Goal: Transaction & Acquisition: Download file/media

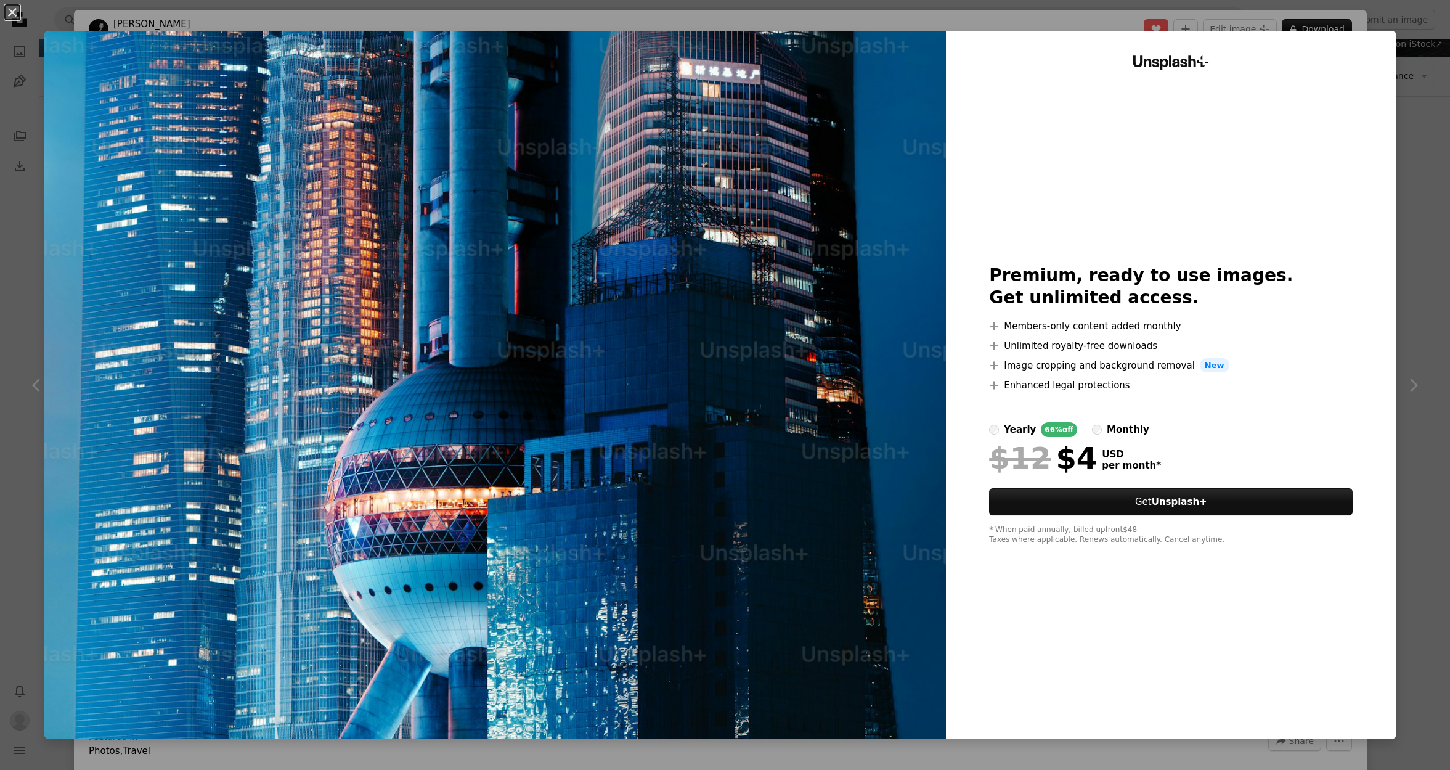
scroll to position [170, 0]
click at [1105, 430] on label "monthly" at bounding box center [1120, 429] width 57 height 15
click at [1008, 430] on label "yearly 66% off" at bounding box center [1033, 429] width 88 height 15
click at [1213, 509] on link "Get Unsplash+" at bounding box center [1171, 501] width 364 height 27
click at [1428, 287] on div "An X shape Unsplash+ Premium, ready to use images. Get unlimited access. A plus…" at bounding box center [725, 385] width 1450 height 770
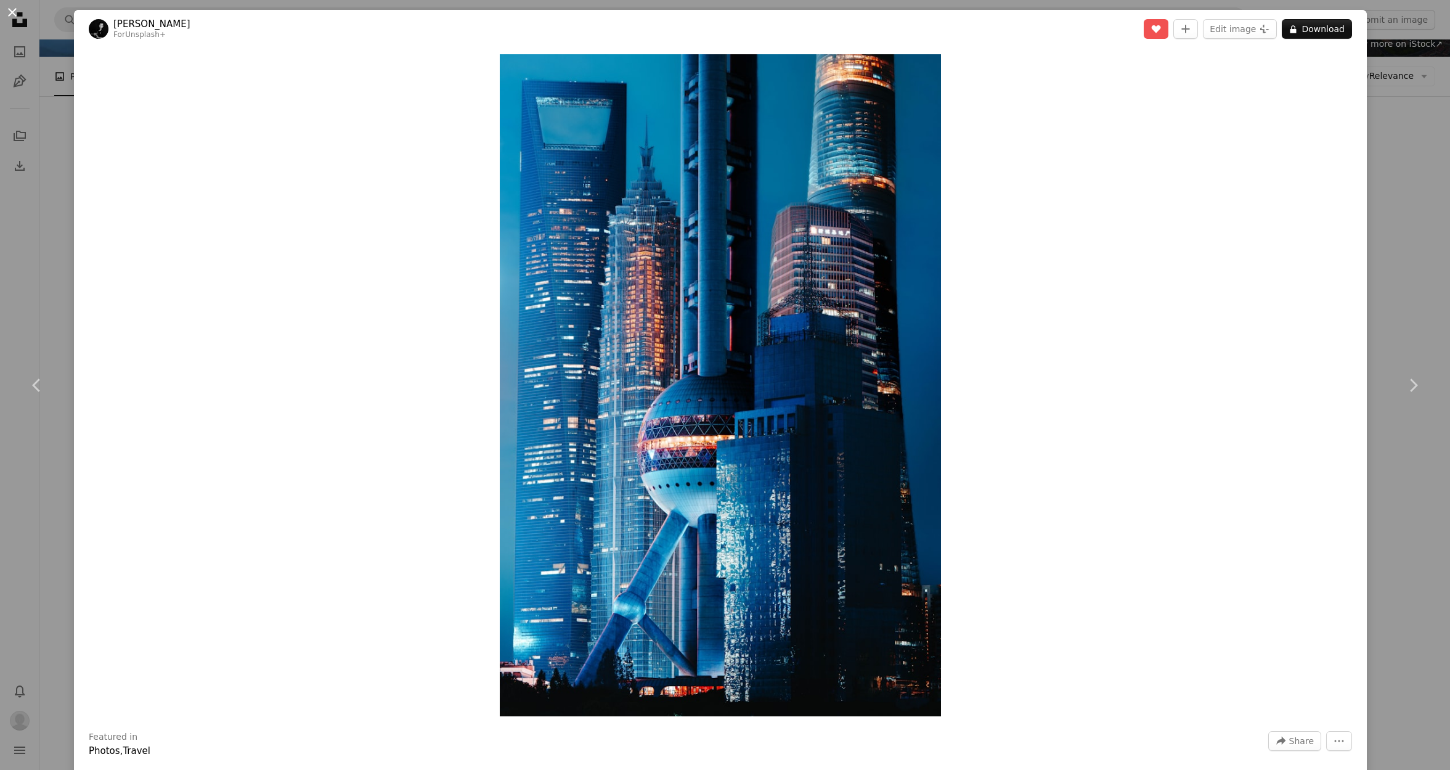
click at [18, 14] on button "An X shape" at bounding box center [12, 12] width 15 height 15
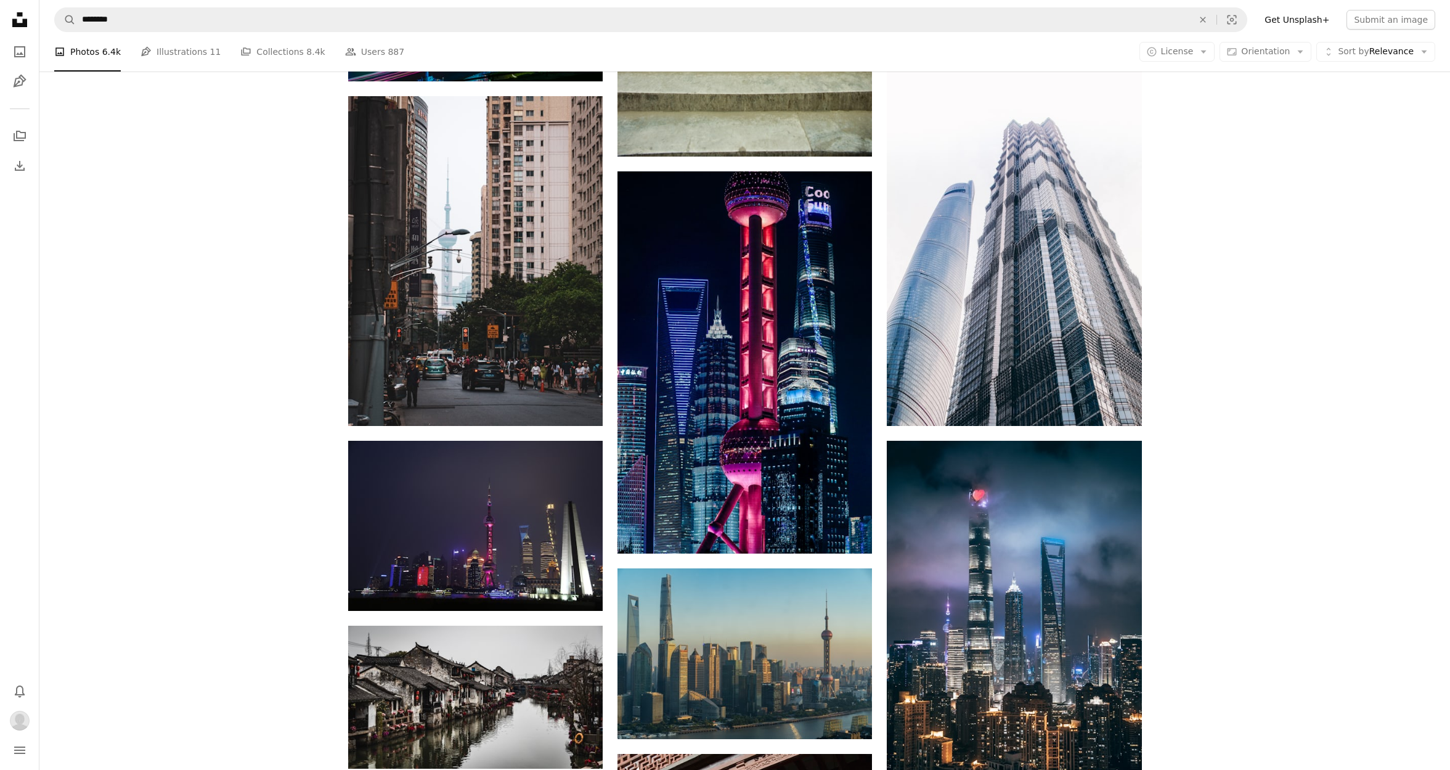
scroll to position [9459, 0]
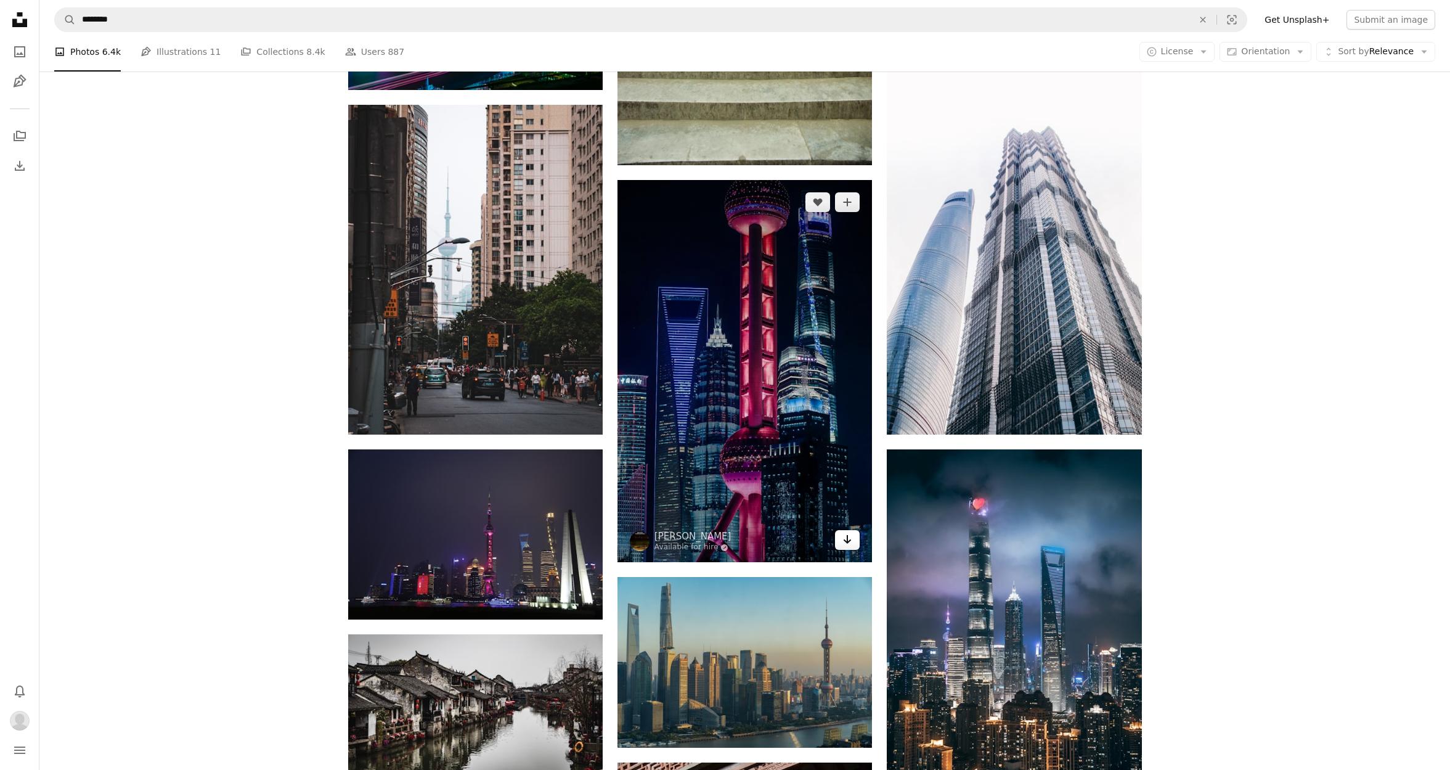
click at [844, 547] on icon "Arrow pointing down" at bounding box center [848, 539] width 10 height 15
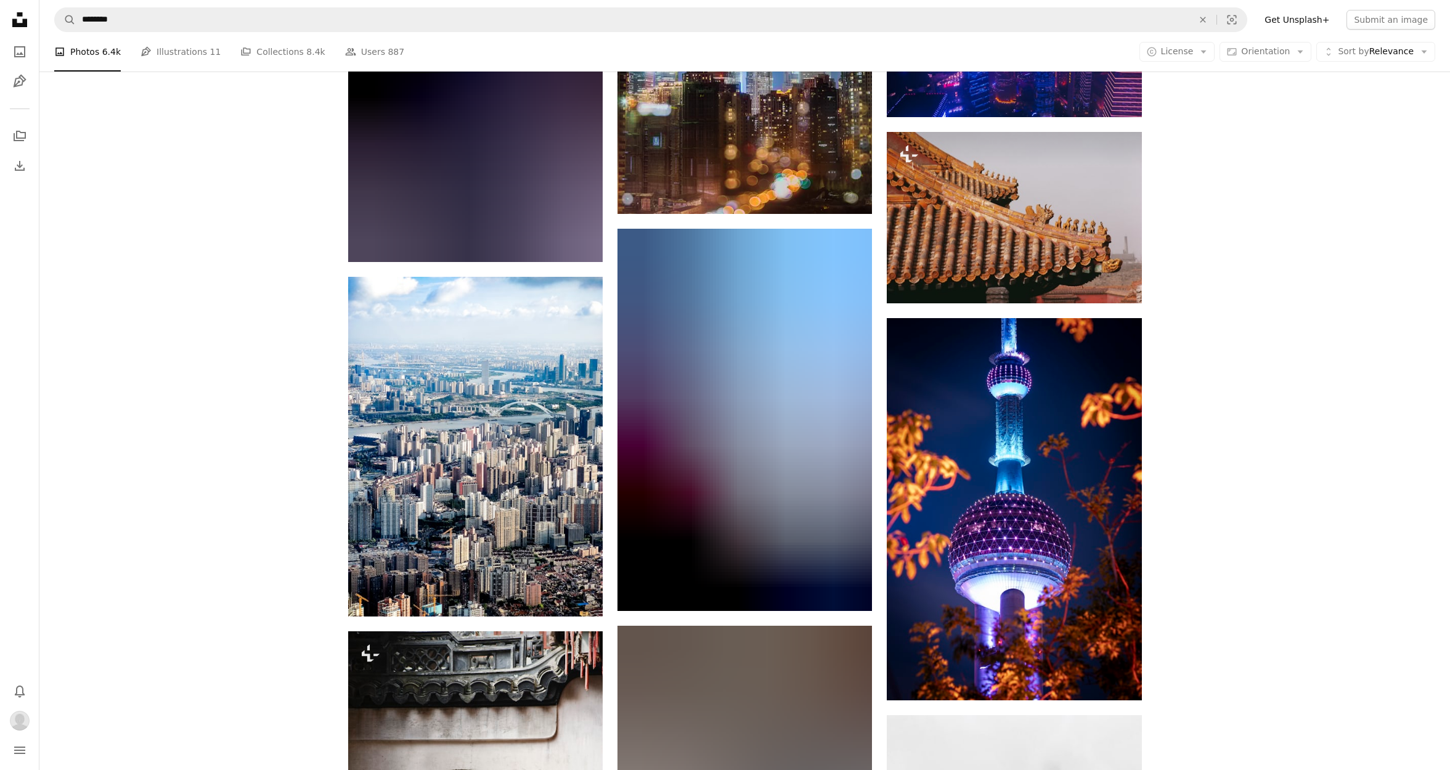
scroll to position [14437, 0]
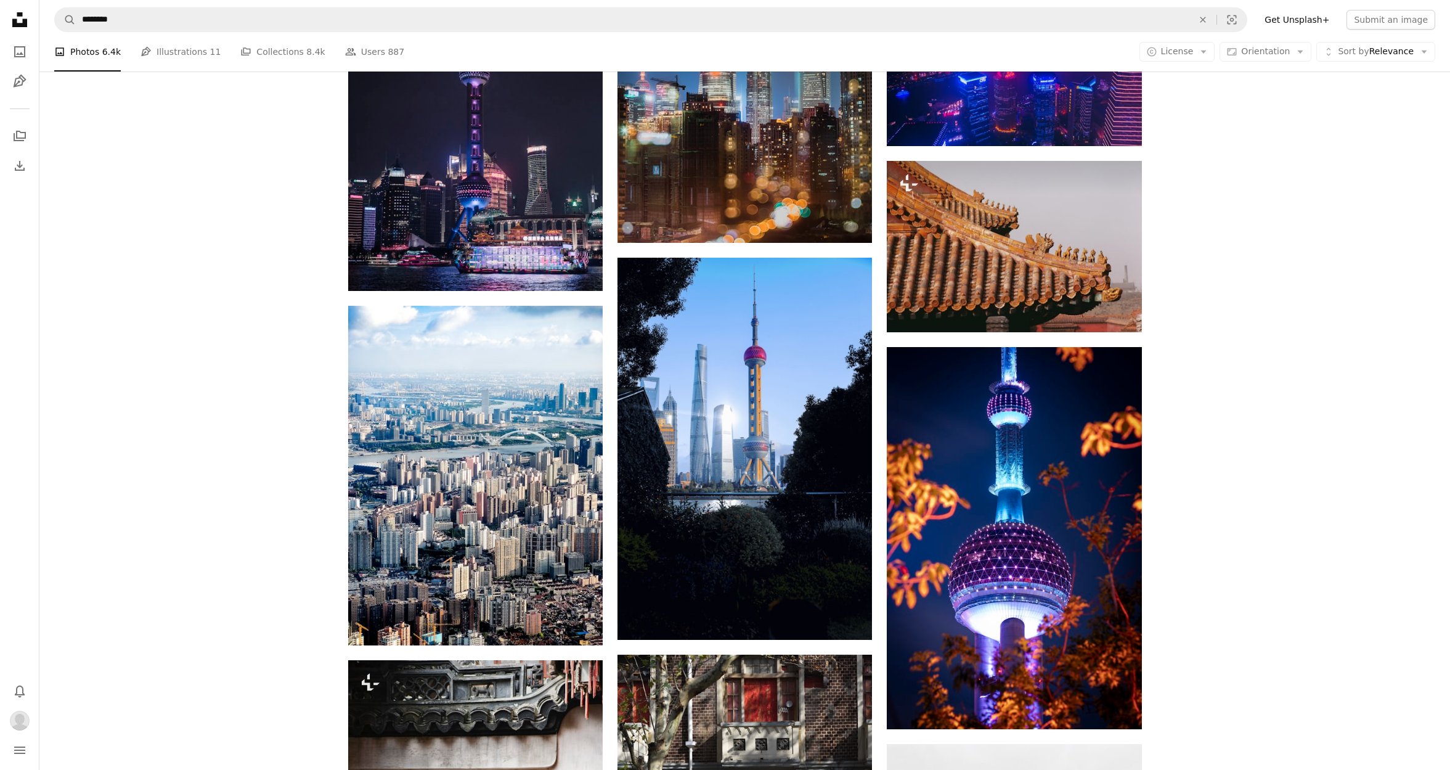
drag, startPoint x: 1447, startPoint y: 636, endPoint x: 1447, endPoint y: 643, distance: 7.4
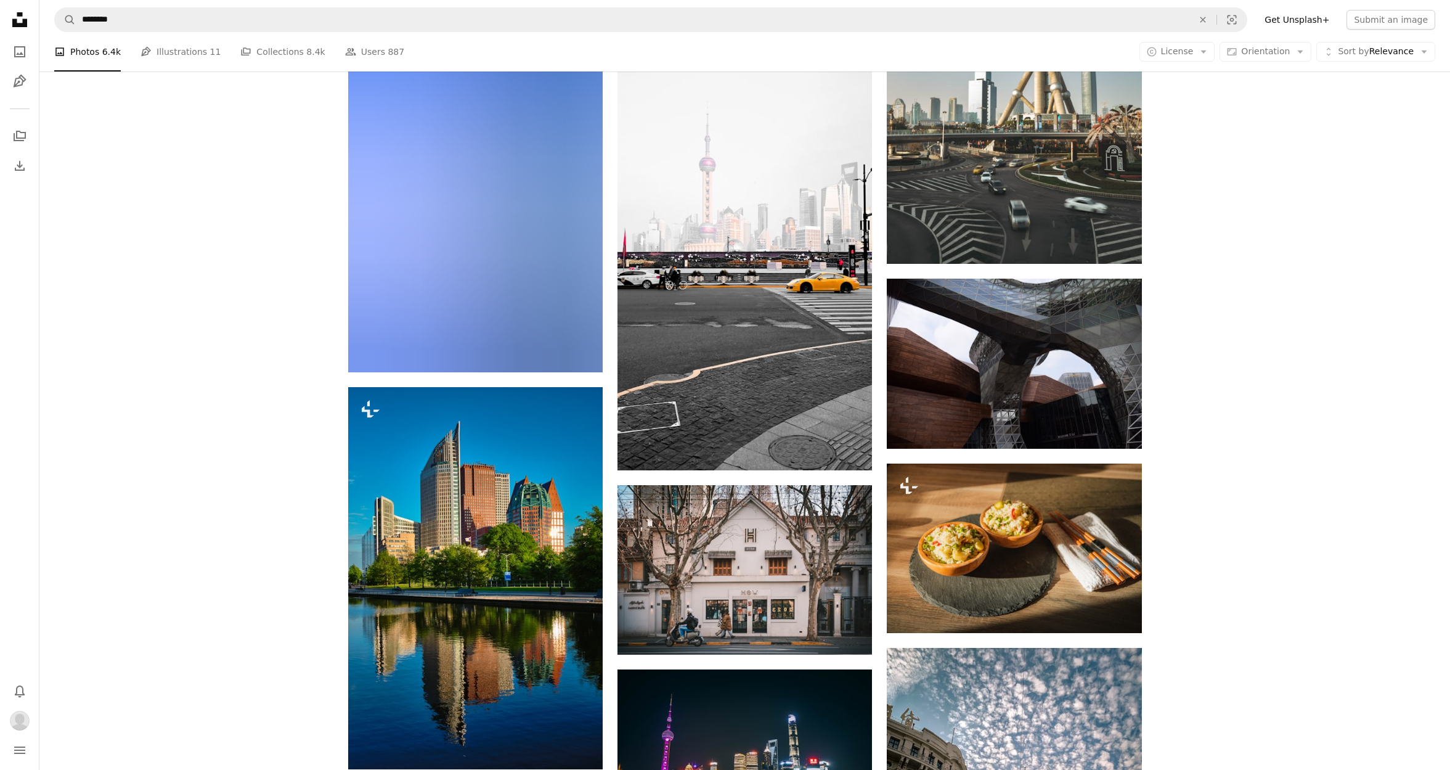
scroll to position [22549, 0]
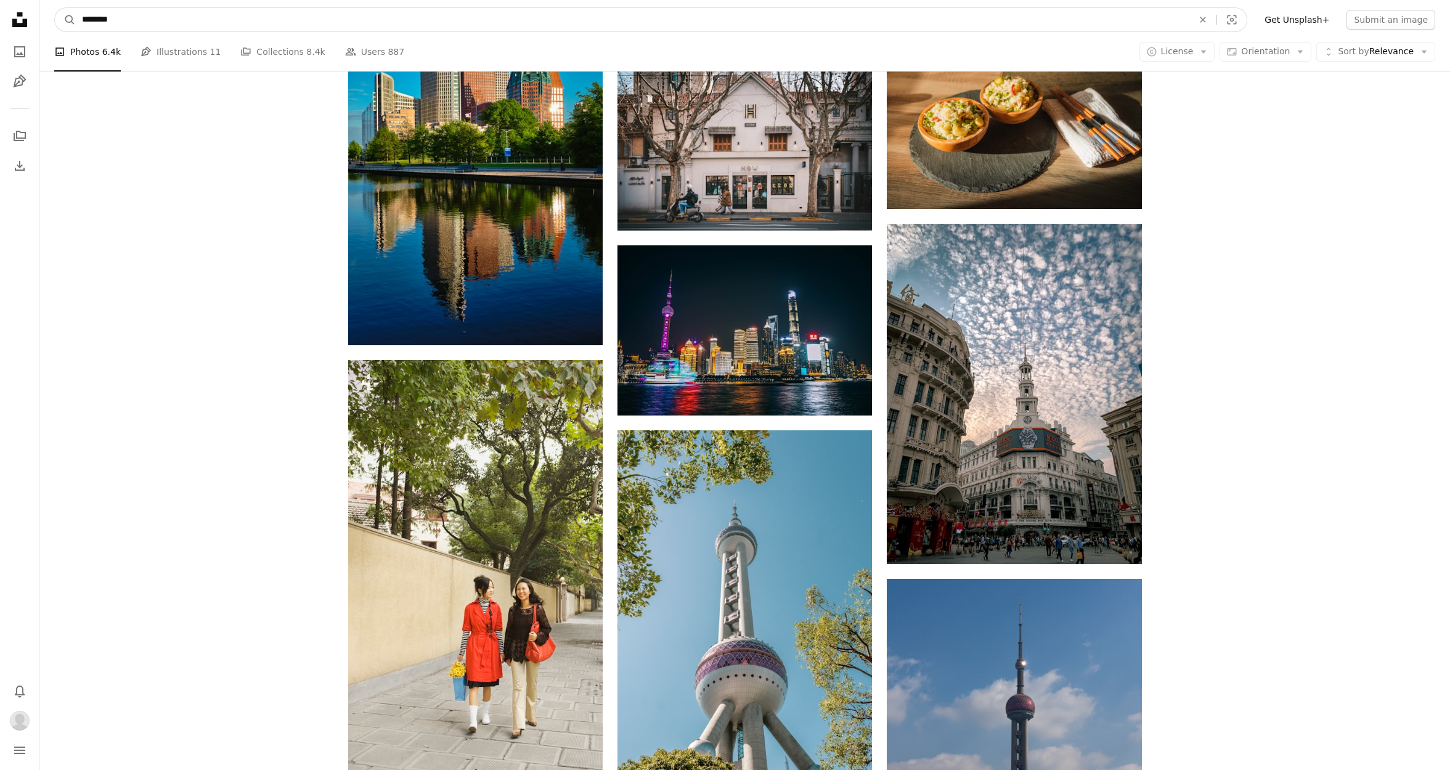
click at [398, 9] on input "********" at bounding box center [633, 19] width 1114 height 23
click at [394, 12] on input "********" at bounding box center [633, 19] width 1114 height 23
drag, startPoint x: 380, startPoint y: 14, endPoint x: 363, endPoint y: 14, distance: 16.7
click at [380, 14] on input "********" at bounding box center [633, 19] width 1114 height 23
type input "**********"
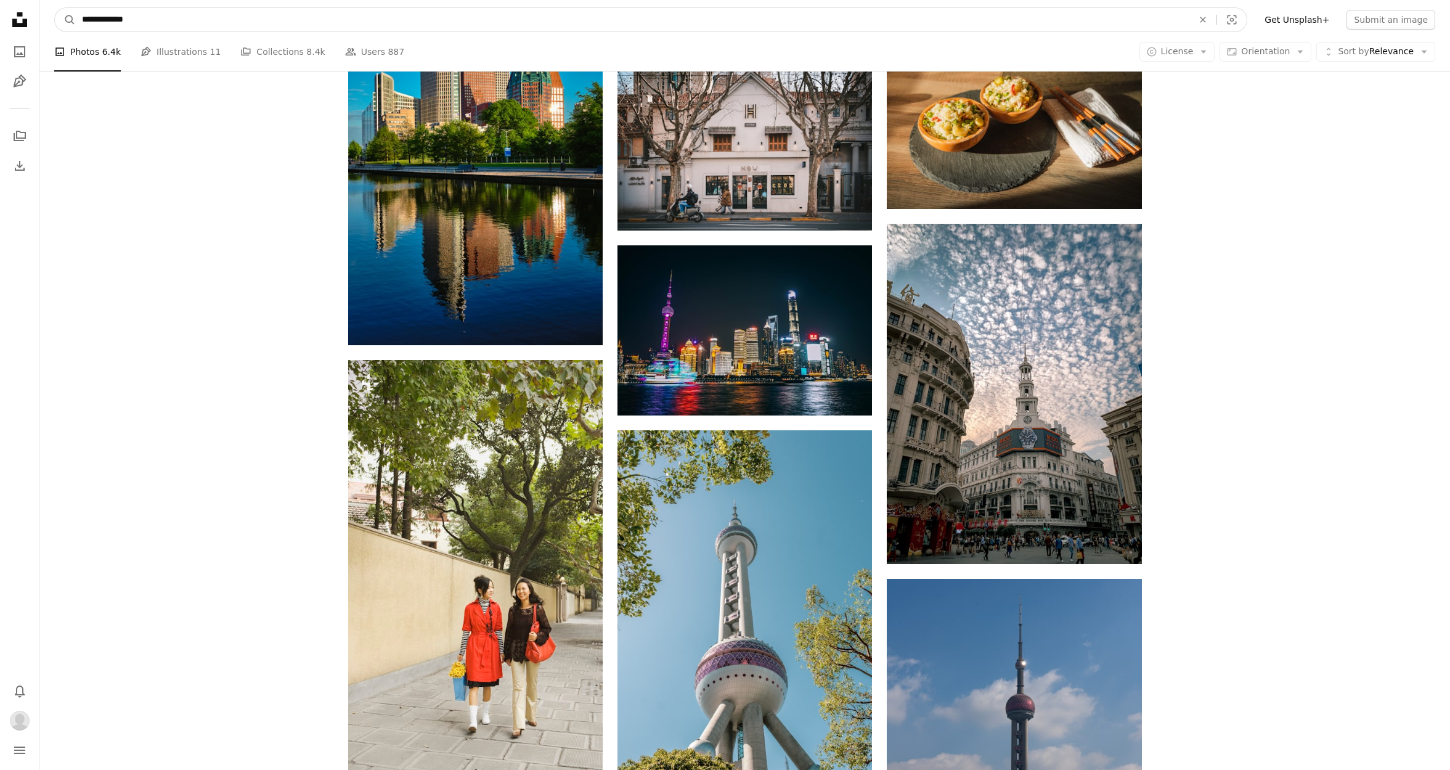
click at [65, 20] on button "A magnifying glass" at bounding box center [65, 19] width 21 height 23
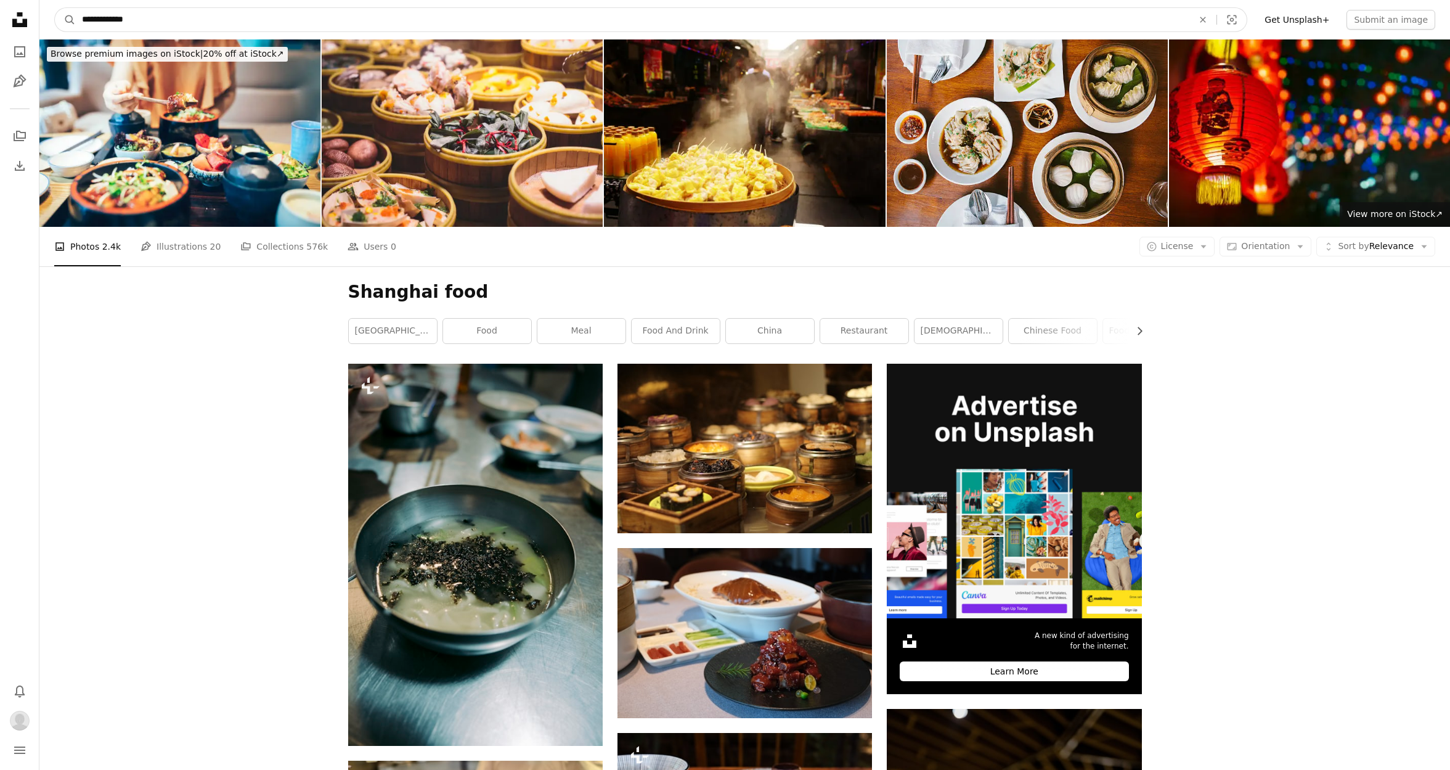
drag, startPoint x: 194, startPoint y: 21, endPoint x: -67, endPoint y: 22, distance: 260.7
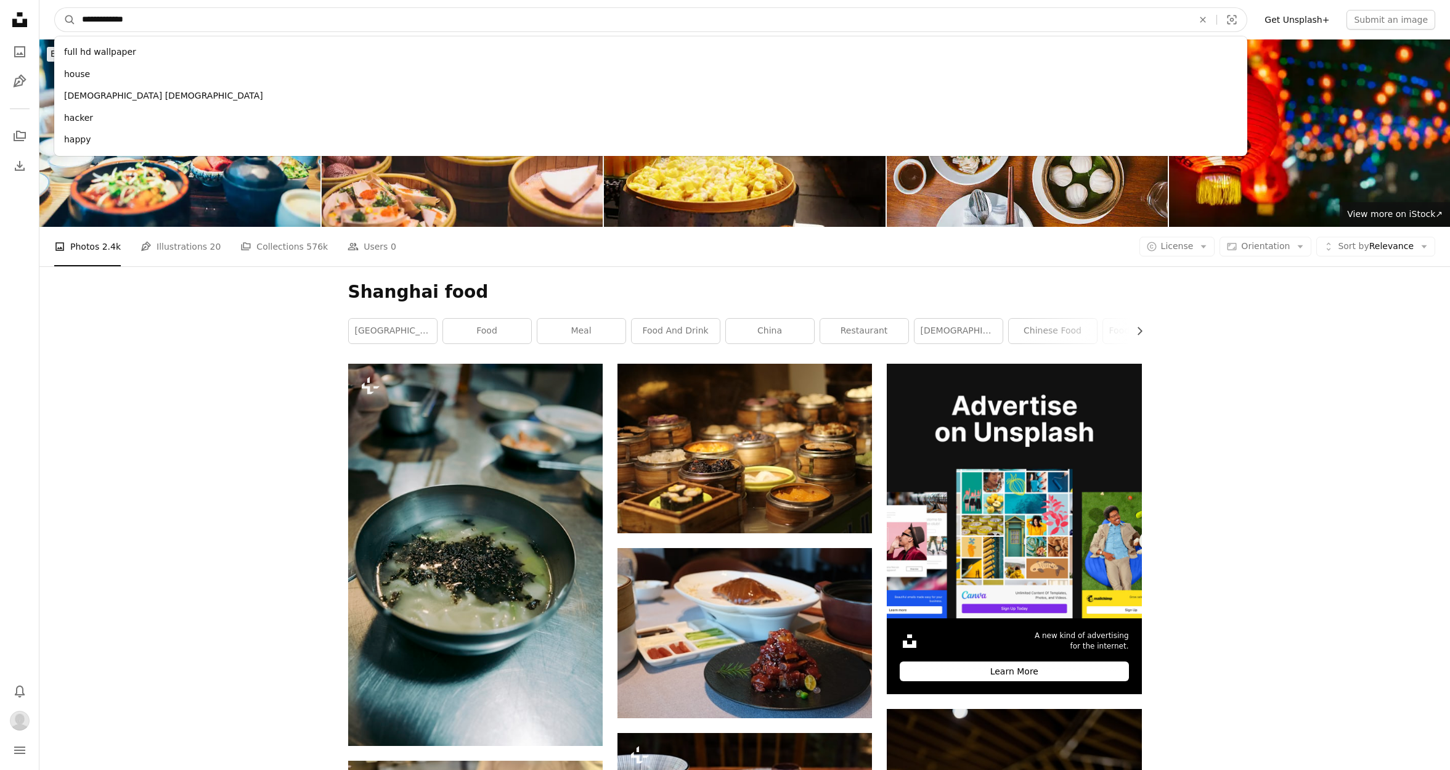
type input "**********"
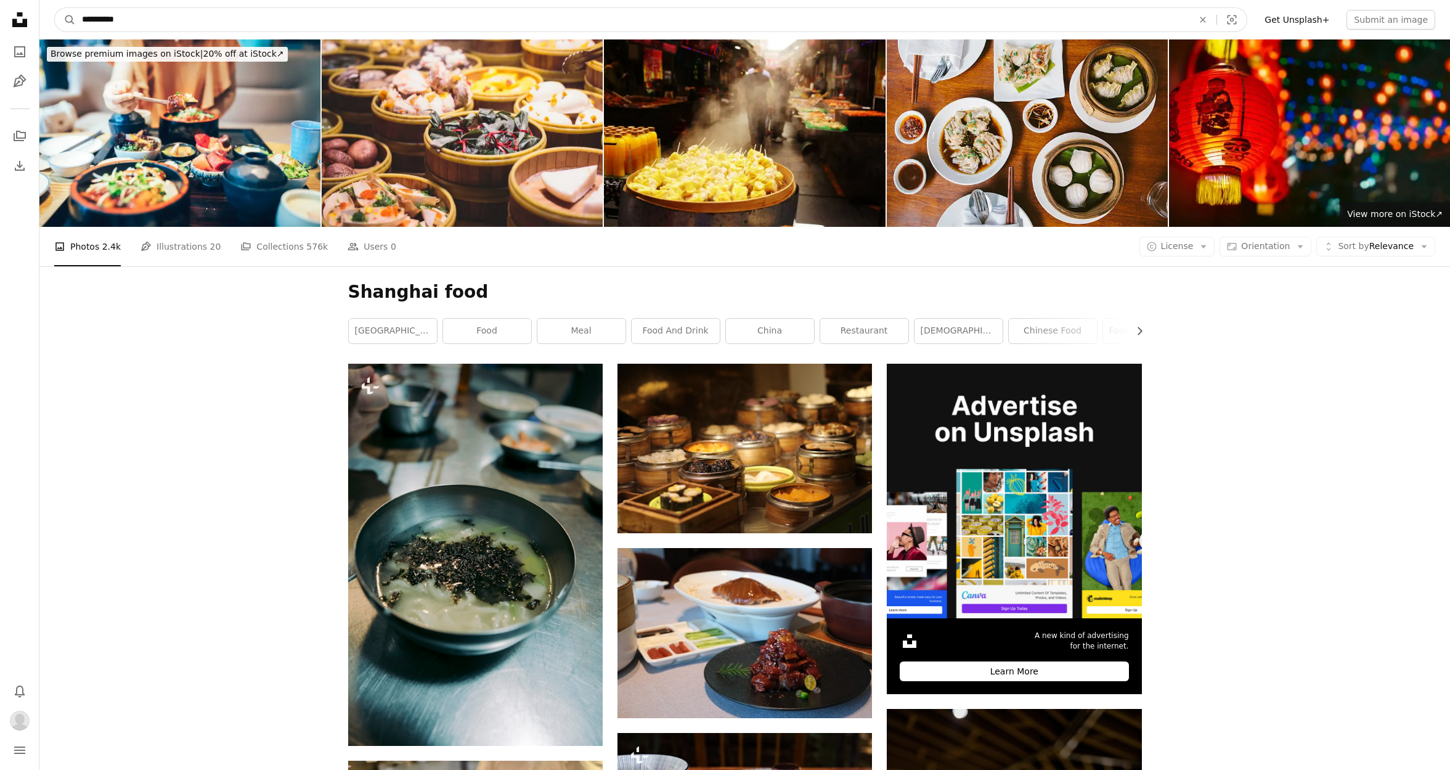
click at [65, 20] on button "A magnifying glass" at bounding box center [65, 19] width 21 height 23
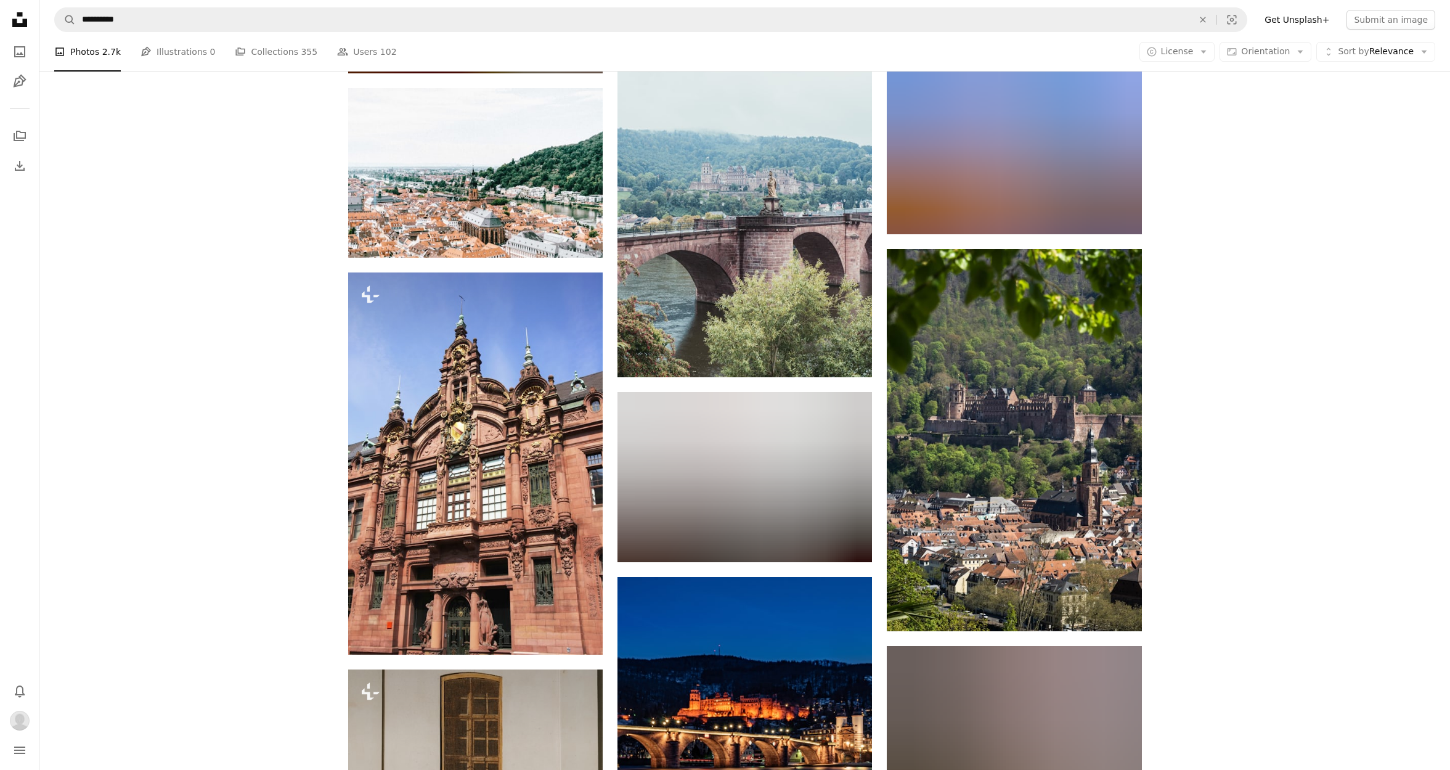
scroll to position [1042, 0]
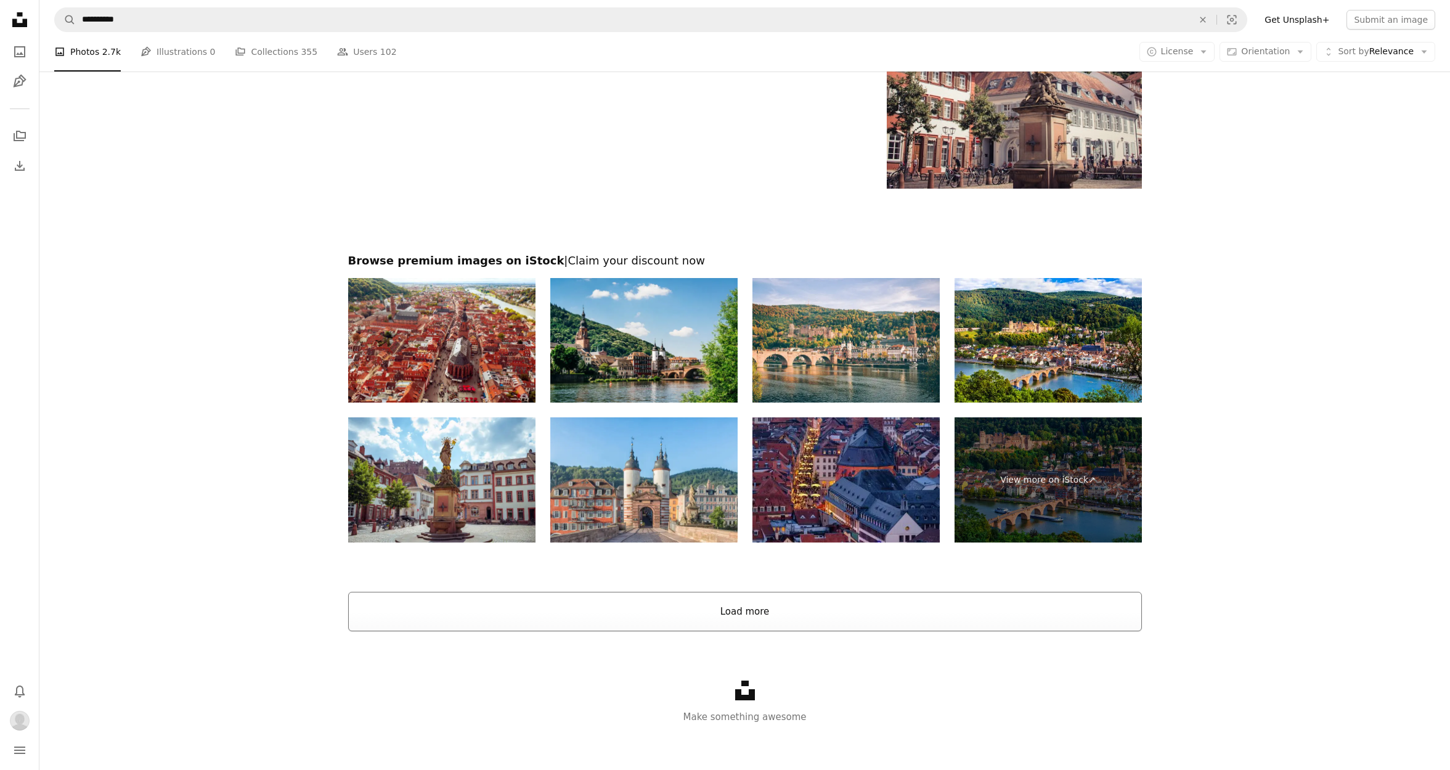
click at [779, 620] on button "Load more" at bounding box center [745, 611] width 794 height 39
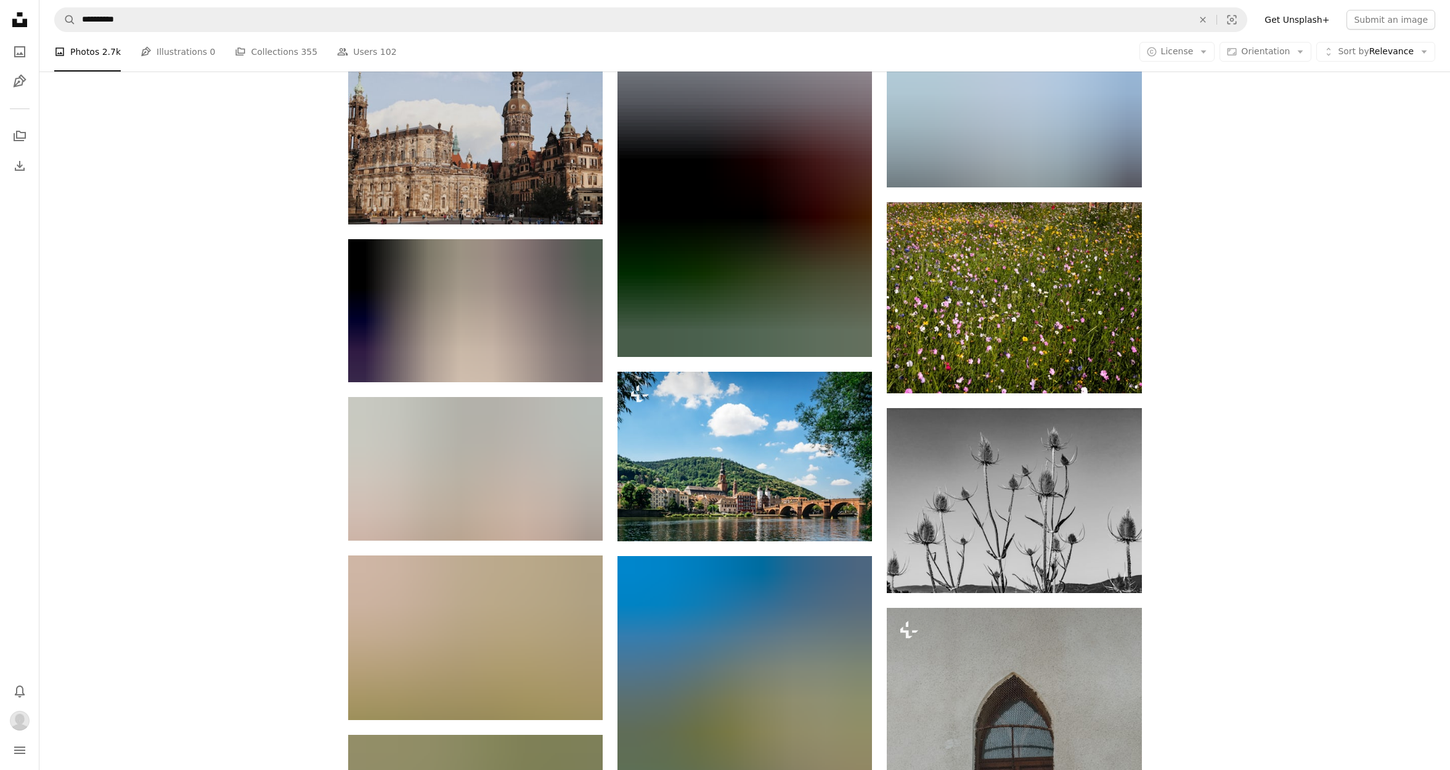
scroll to position [11681, 0]
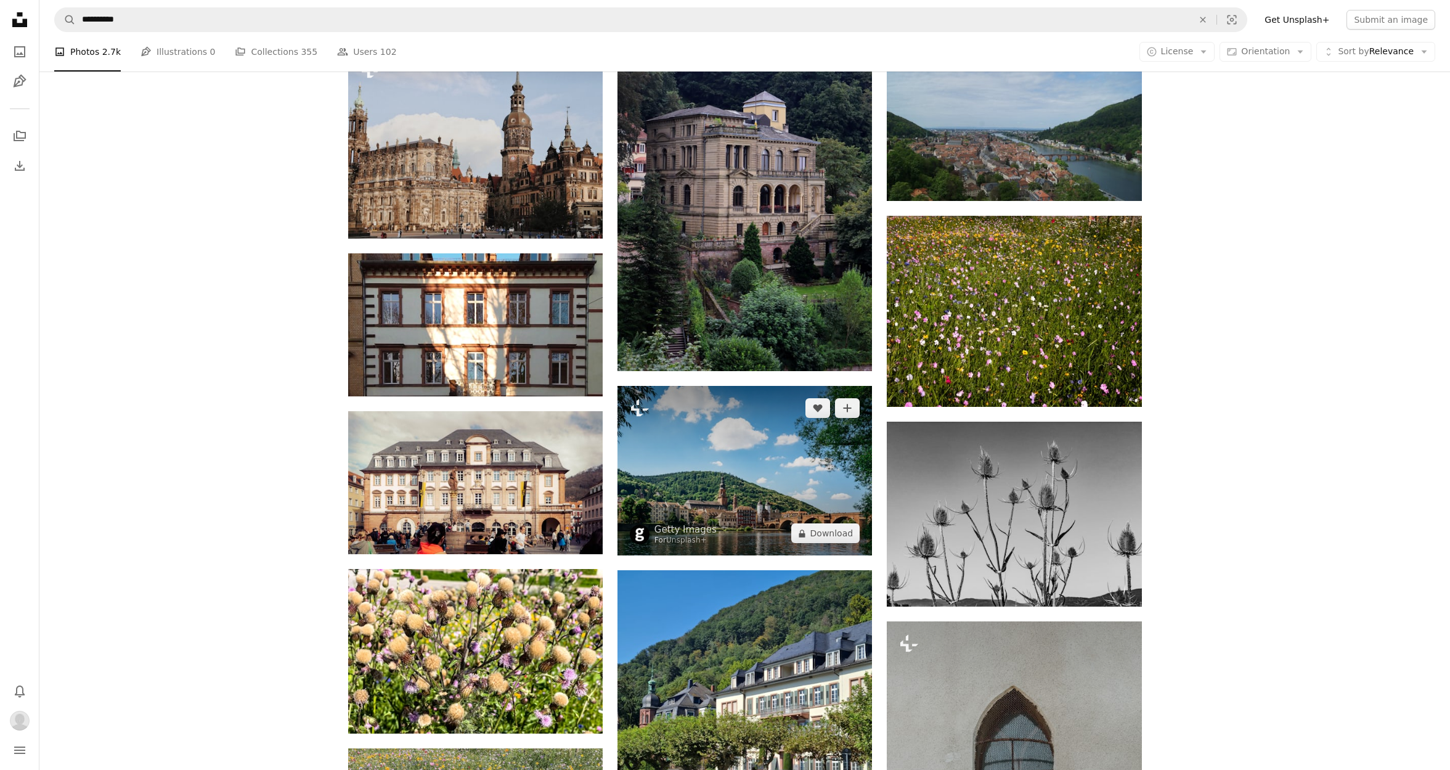
click at [625, 449] on img at bounding box center [745, 471] width 255 height 170
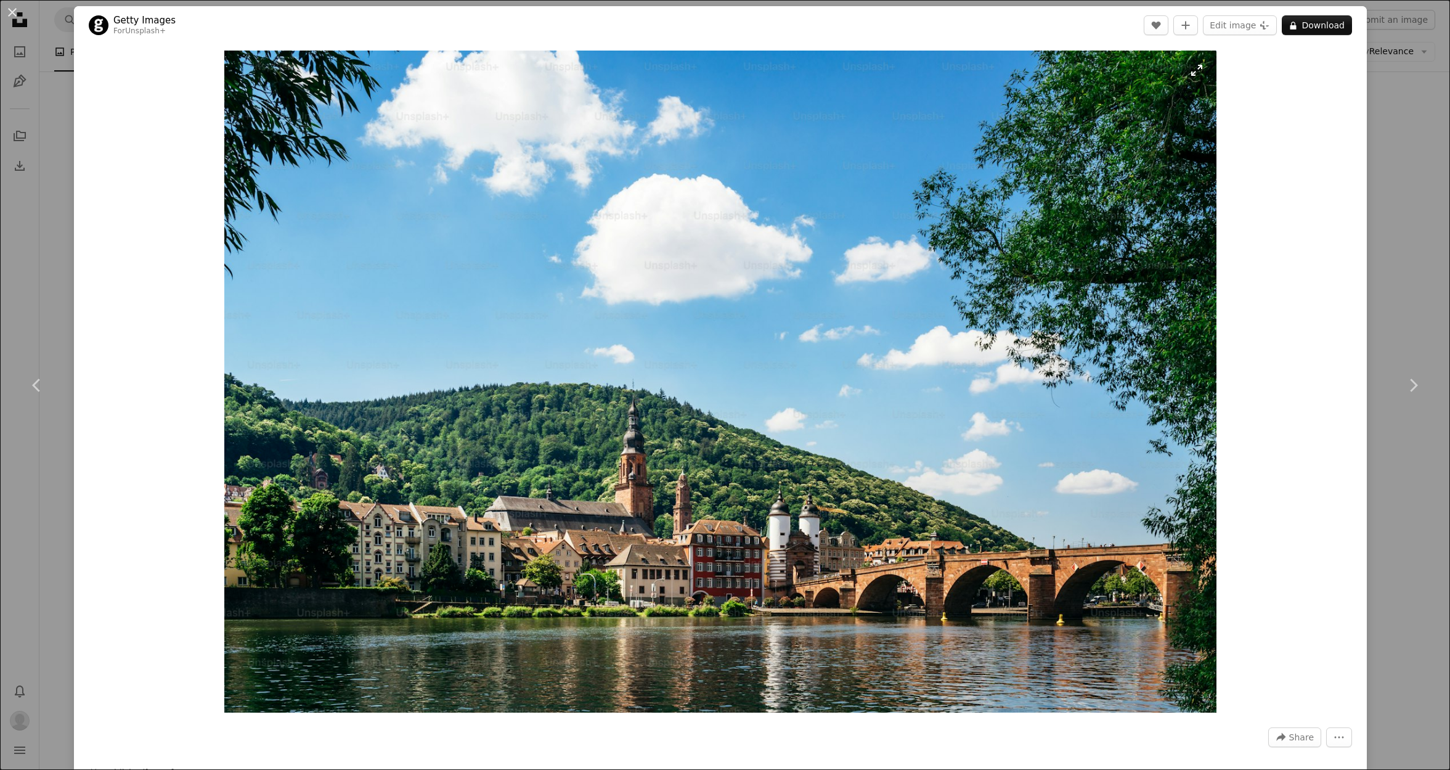
scroll to position [14, 0]
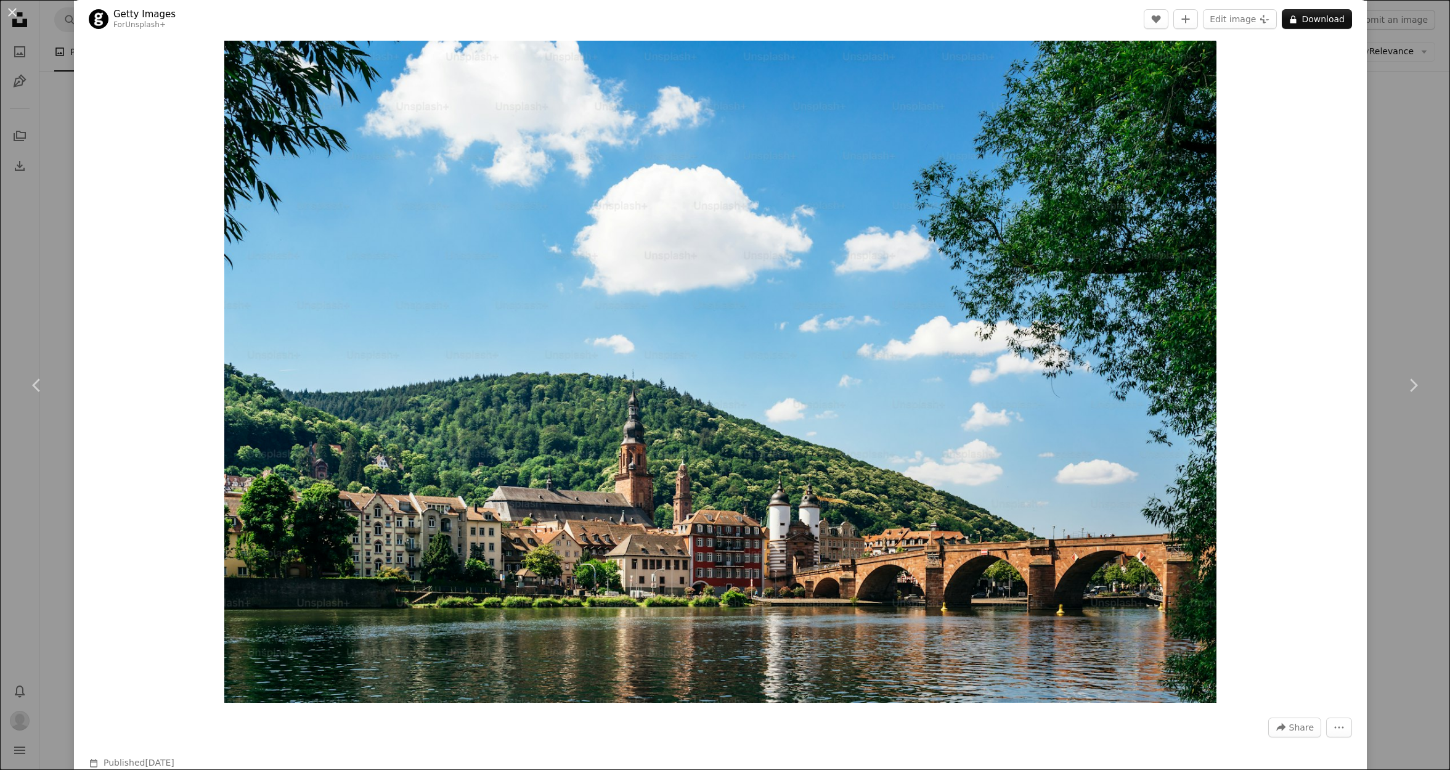
click at [1407, 296] on div "An X shape Chevron left Chevron right Getty Images For Unsplash+ A heart A plus…" at bounding box center [725, 385] width 1450 height 770
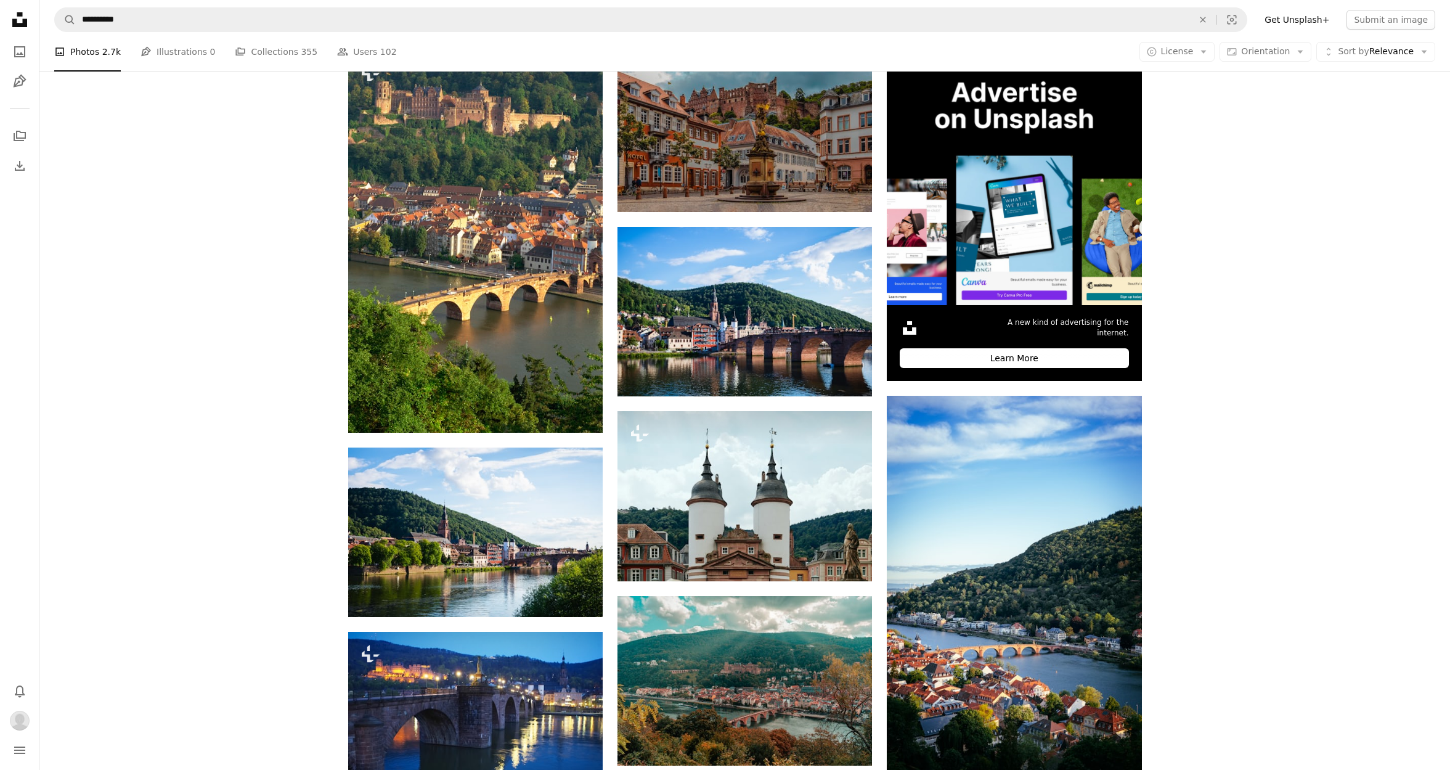
scroll to position [314, 0]
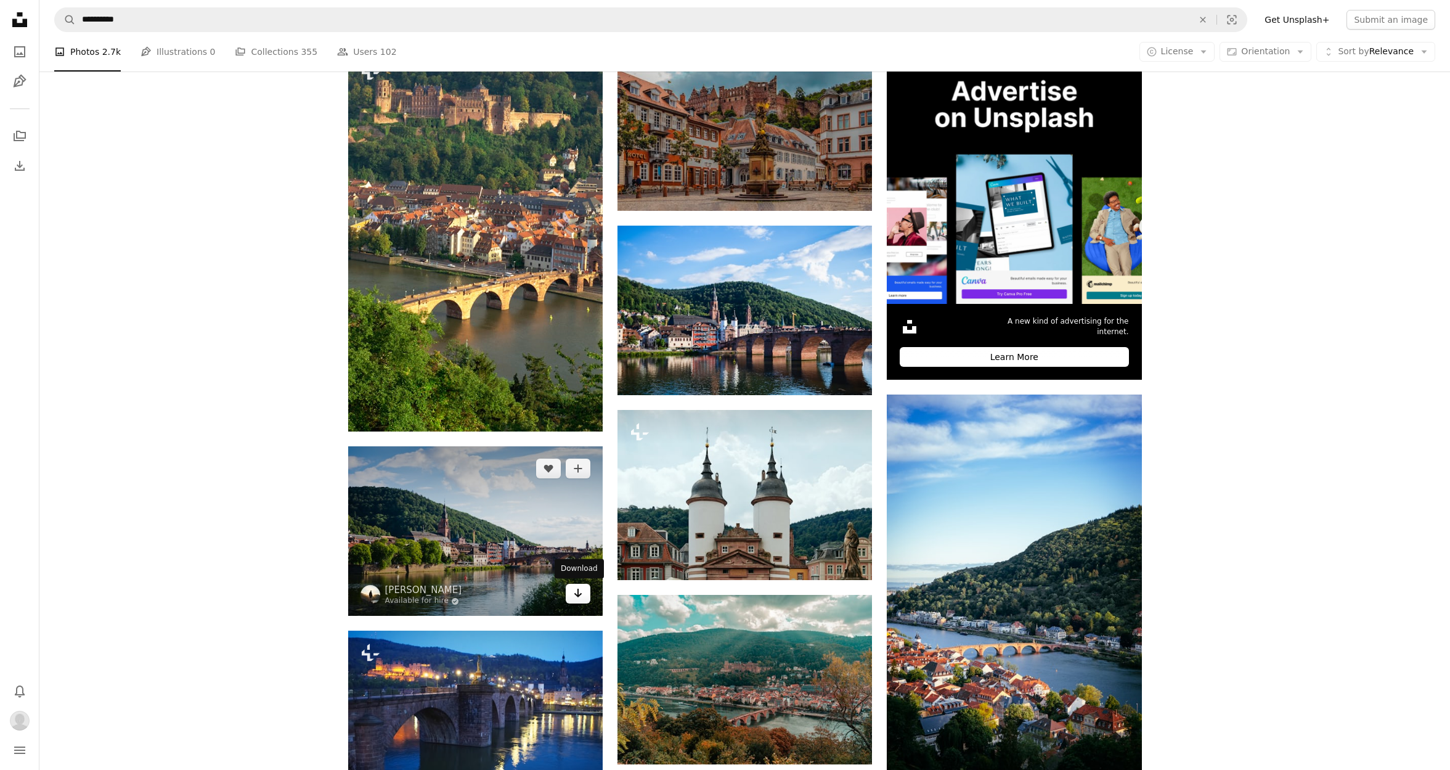
click at [578, 597] on icon "Arrow pointing down" at bounding box center [578, 593] width 10 height 15
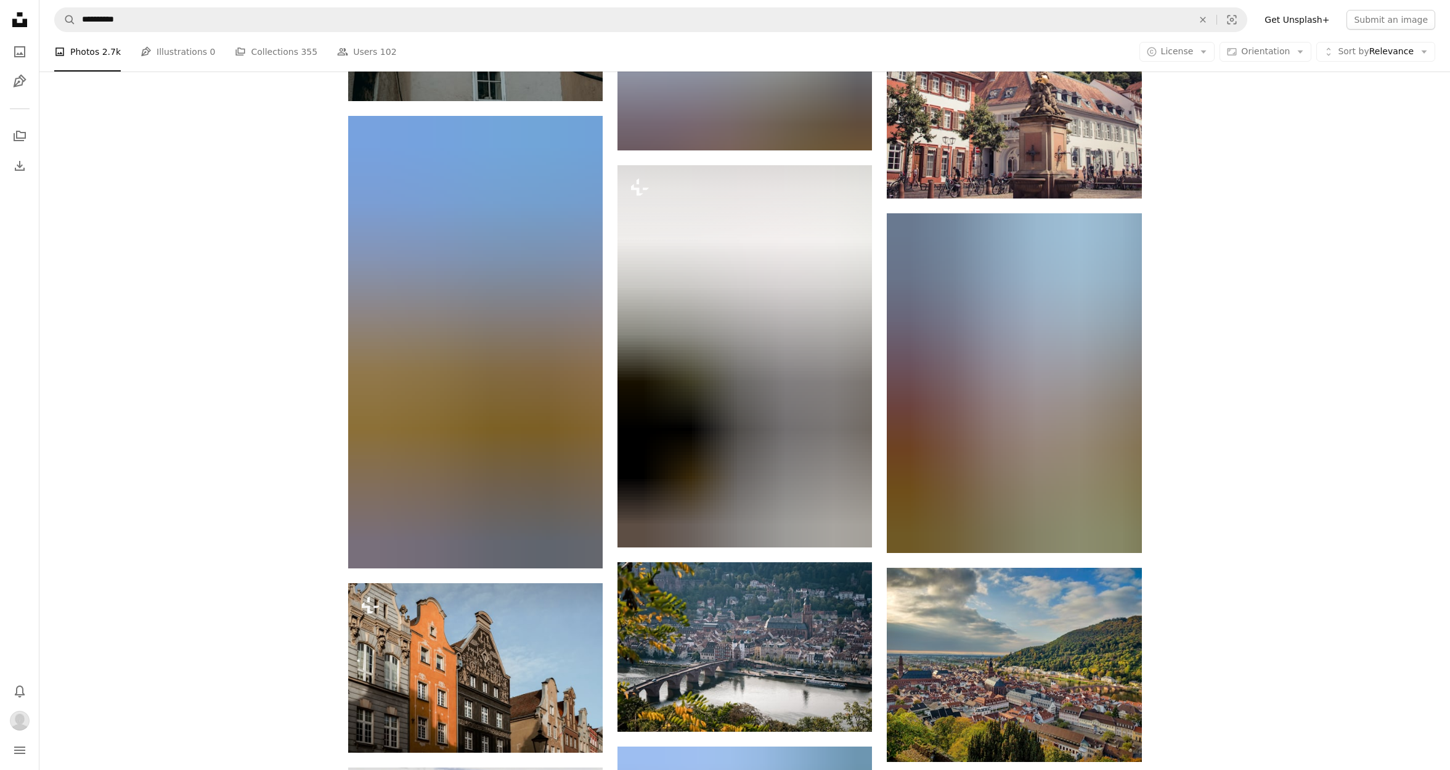
scroll to position [2390, 0]
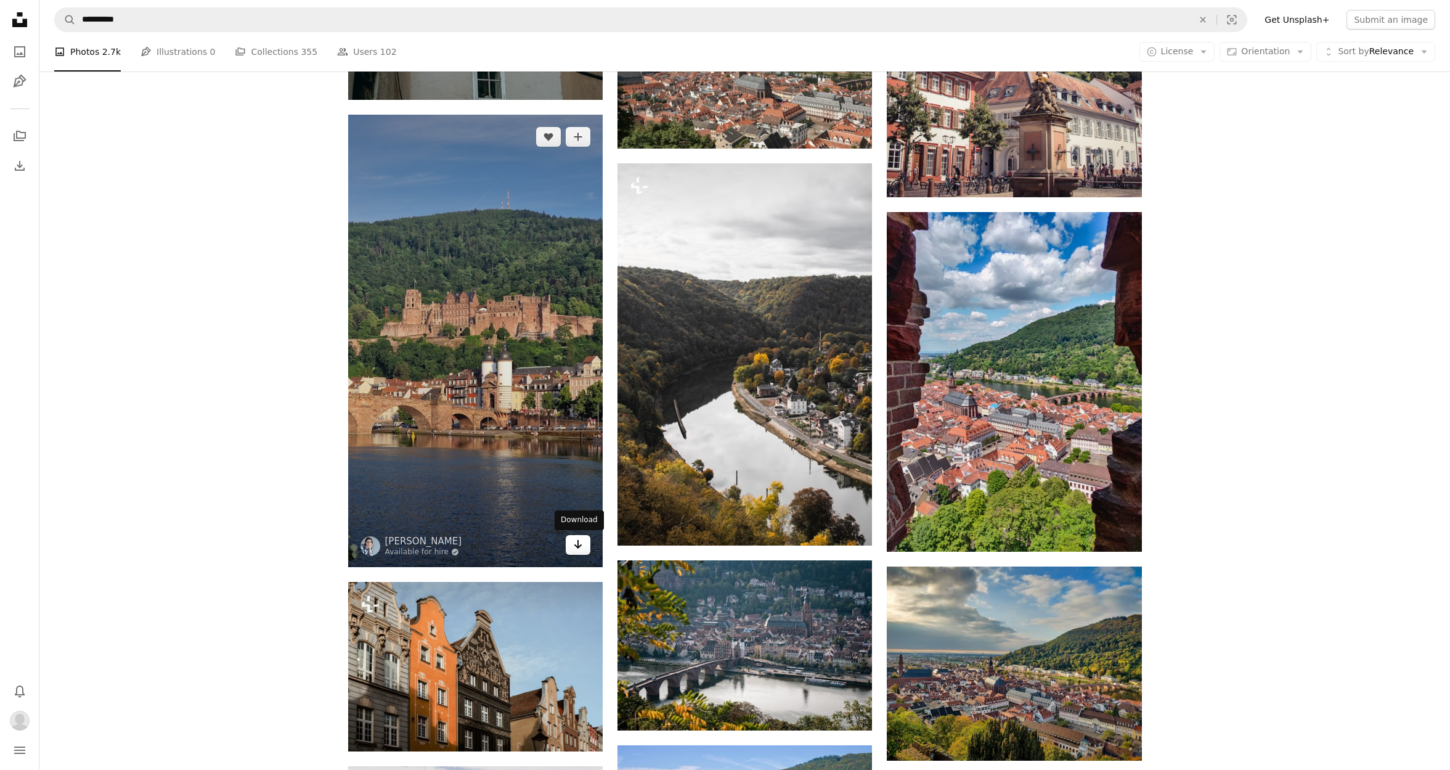
click at [578, 542] on icon "Download" at bounding box center [578, 544] width 8 height 9
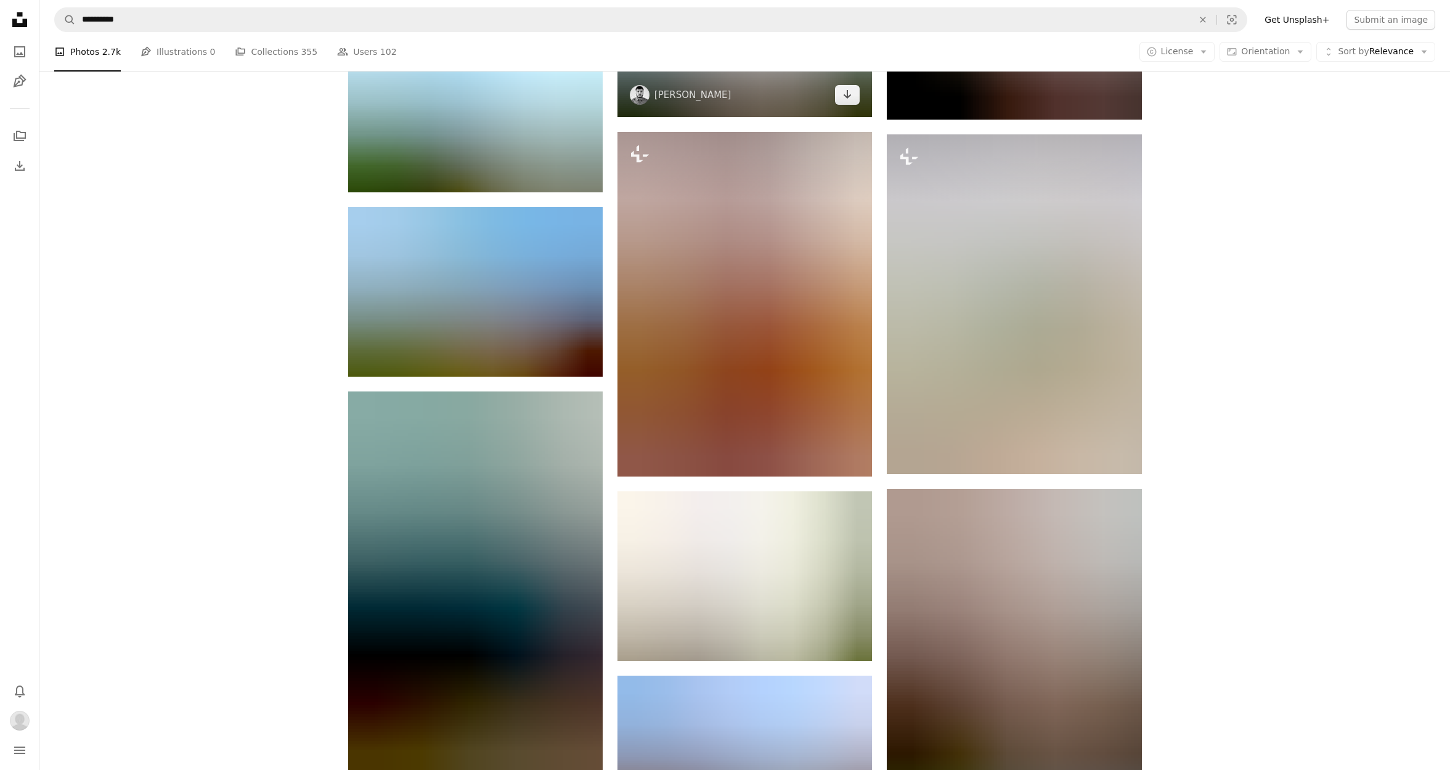
scroll to position [3772, 0]
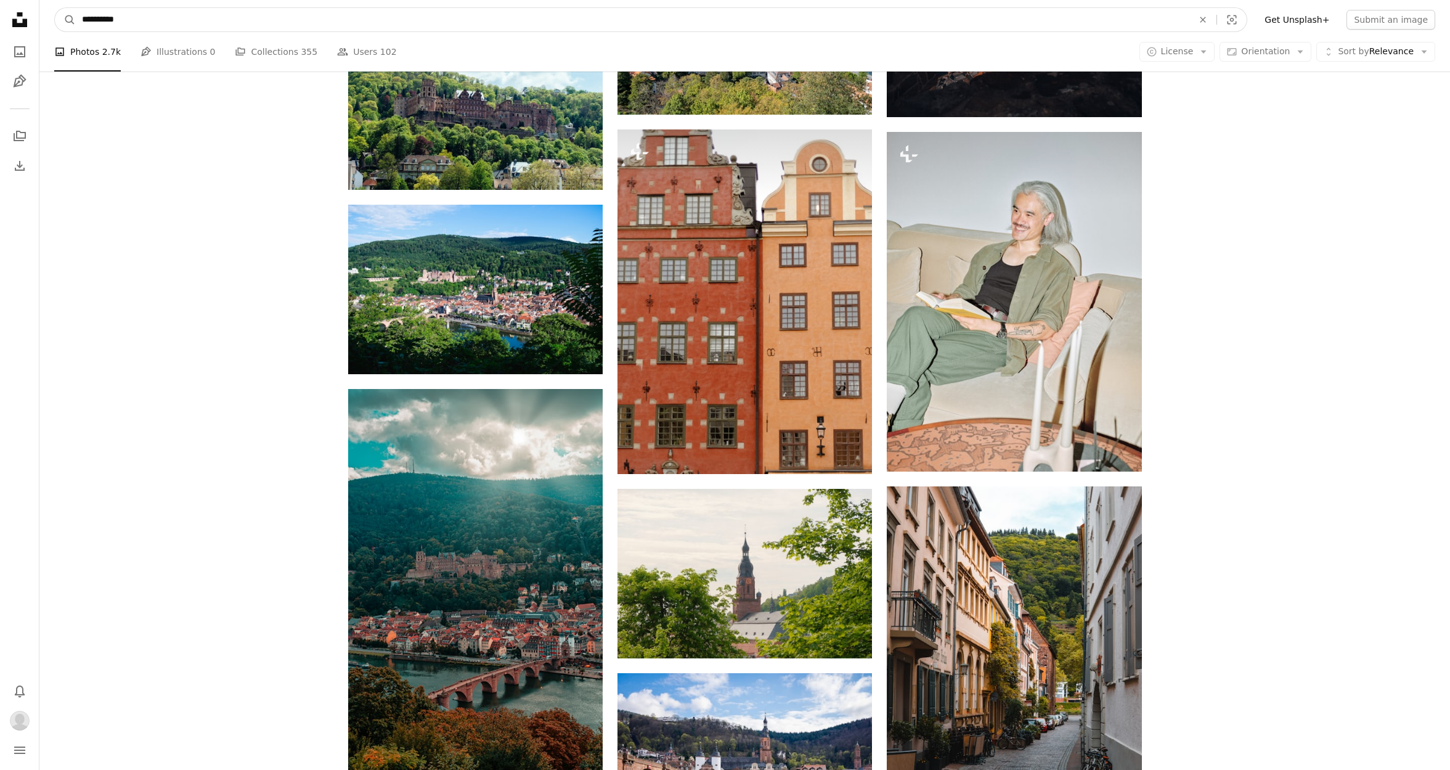
drag, startPoint x: 143, startPoint y: 20, endPoint x: -67, endPoint y: 17, distance: 209.6
type input "********"
click at [65, 20] on button "A magnifying glass" at bounding box center [65, 19] width 21 height 23
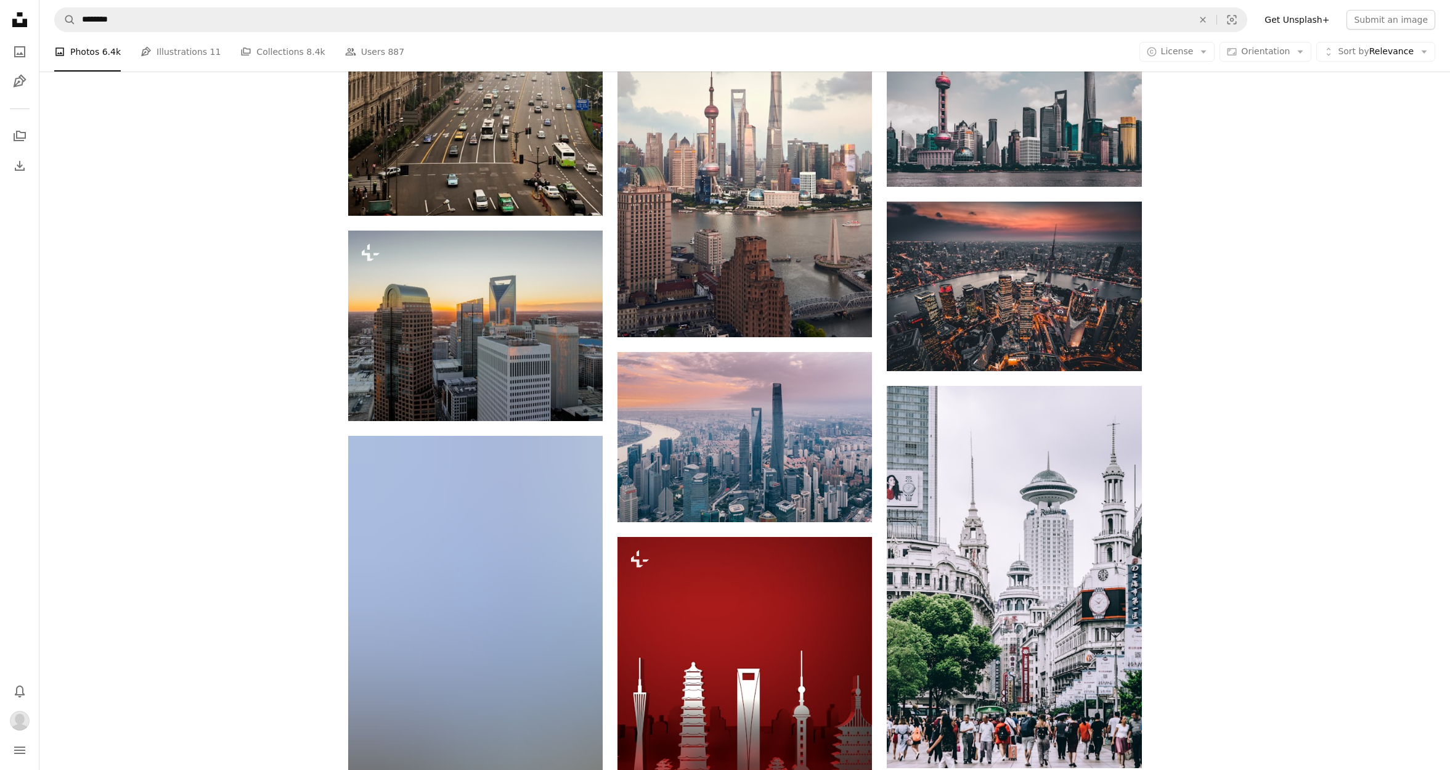
scroll to position [1065, 0]
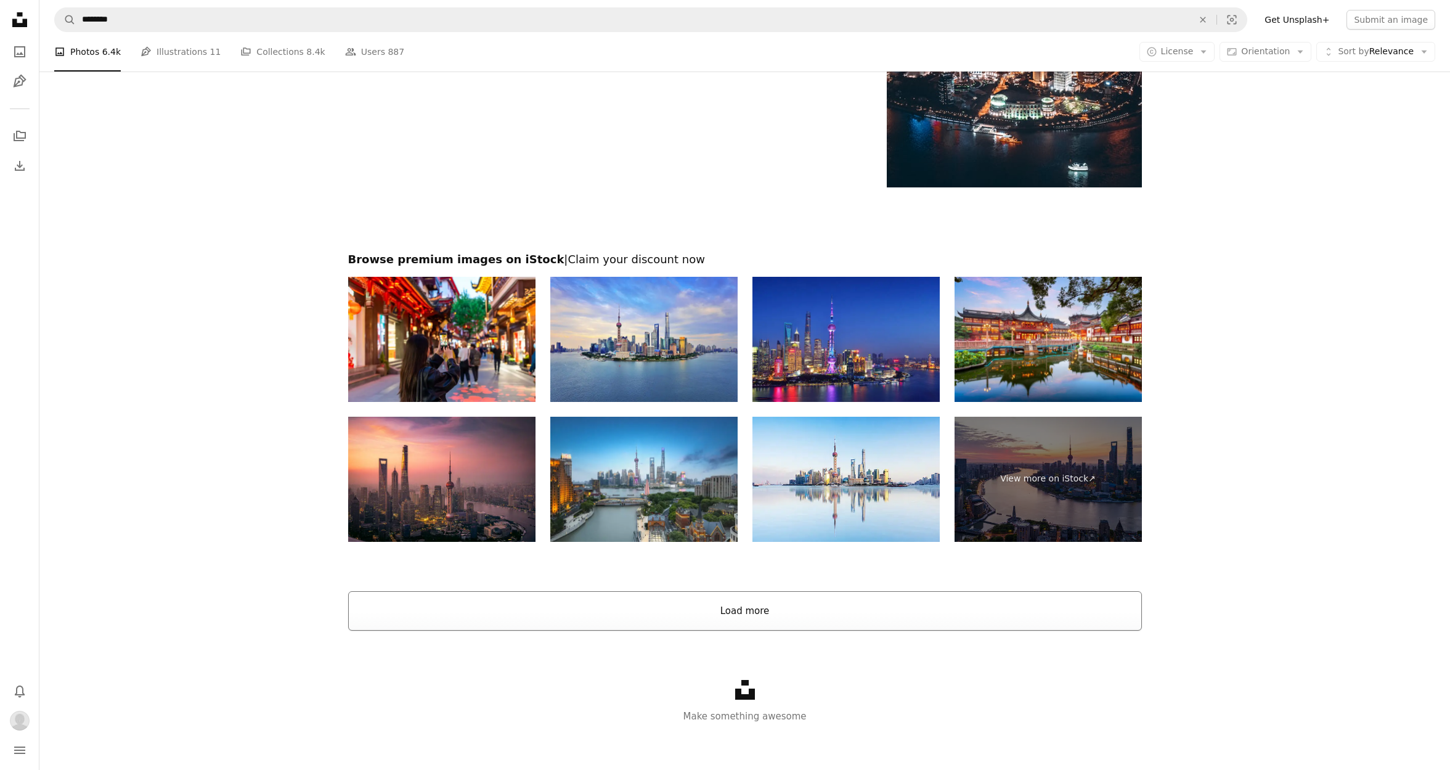
click at [785, 594] on button "Load more" at bounding box center [745, 610] width 794 height 39
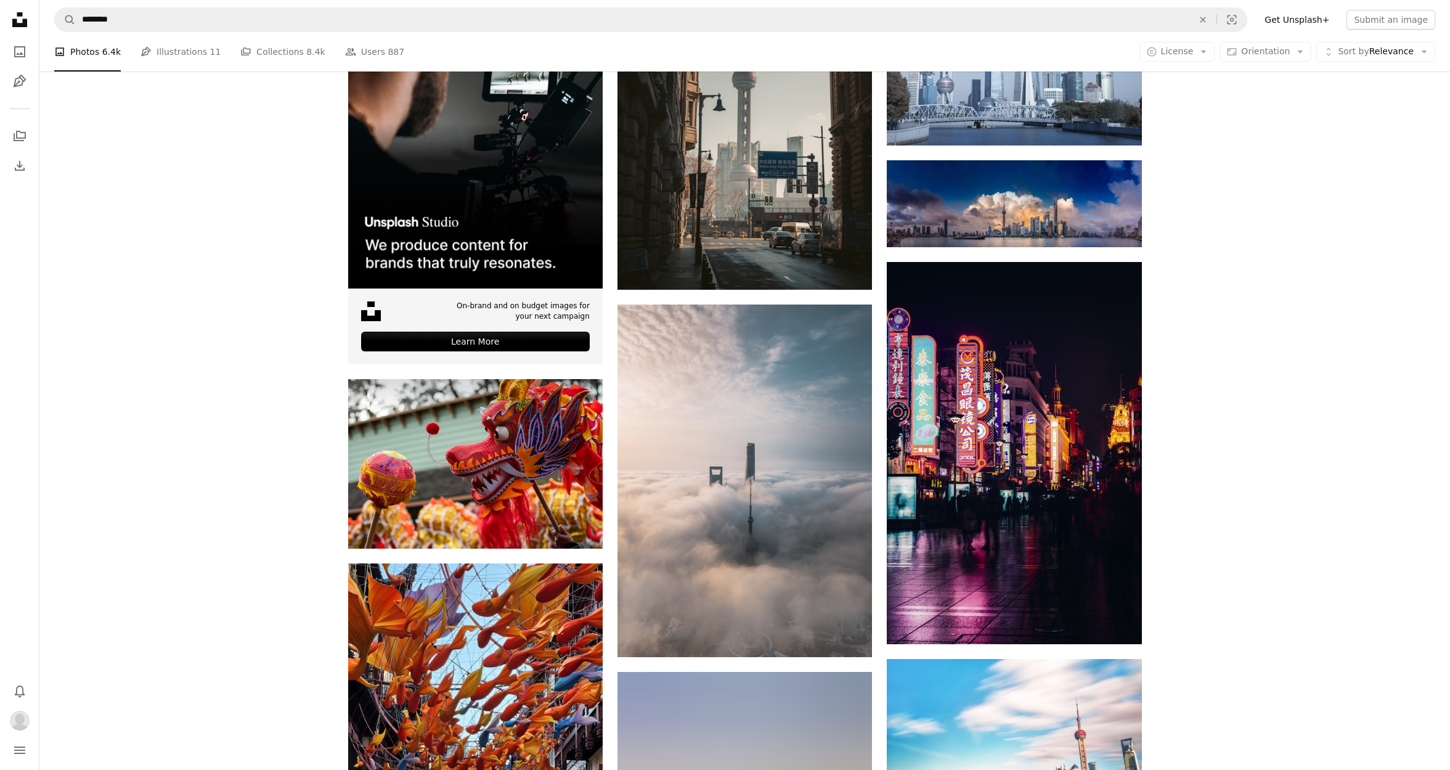
scroll to position [3027, 0]
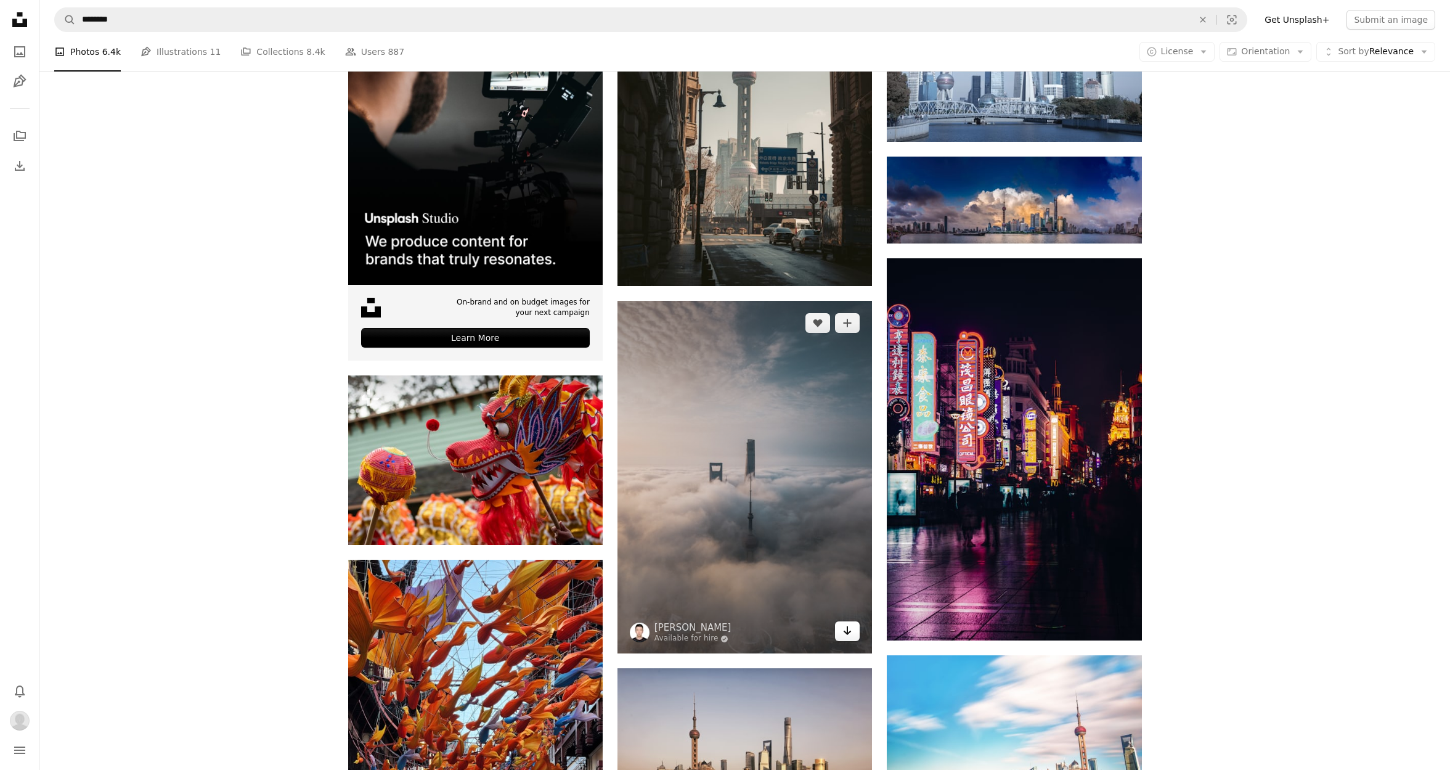
click at [854, 633] on link "Arrow pointing down" at bounding box center [847, 631] width 25 height 20
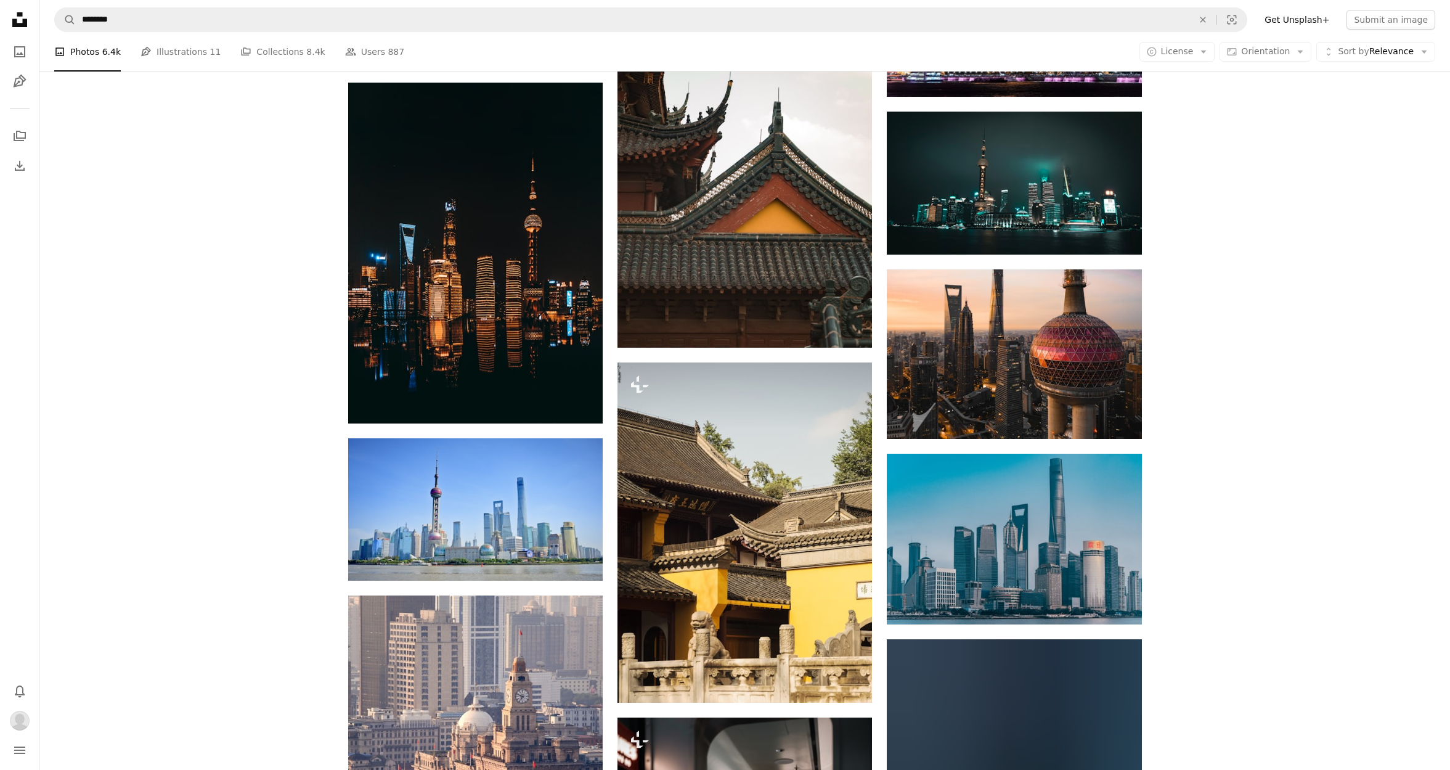
scroll to position [6591, 0]
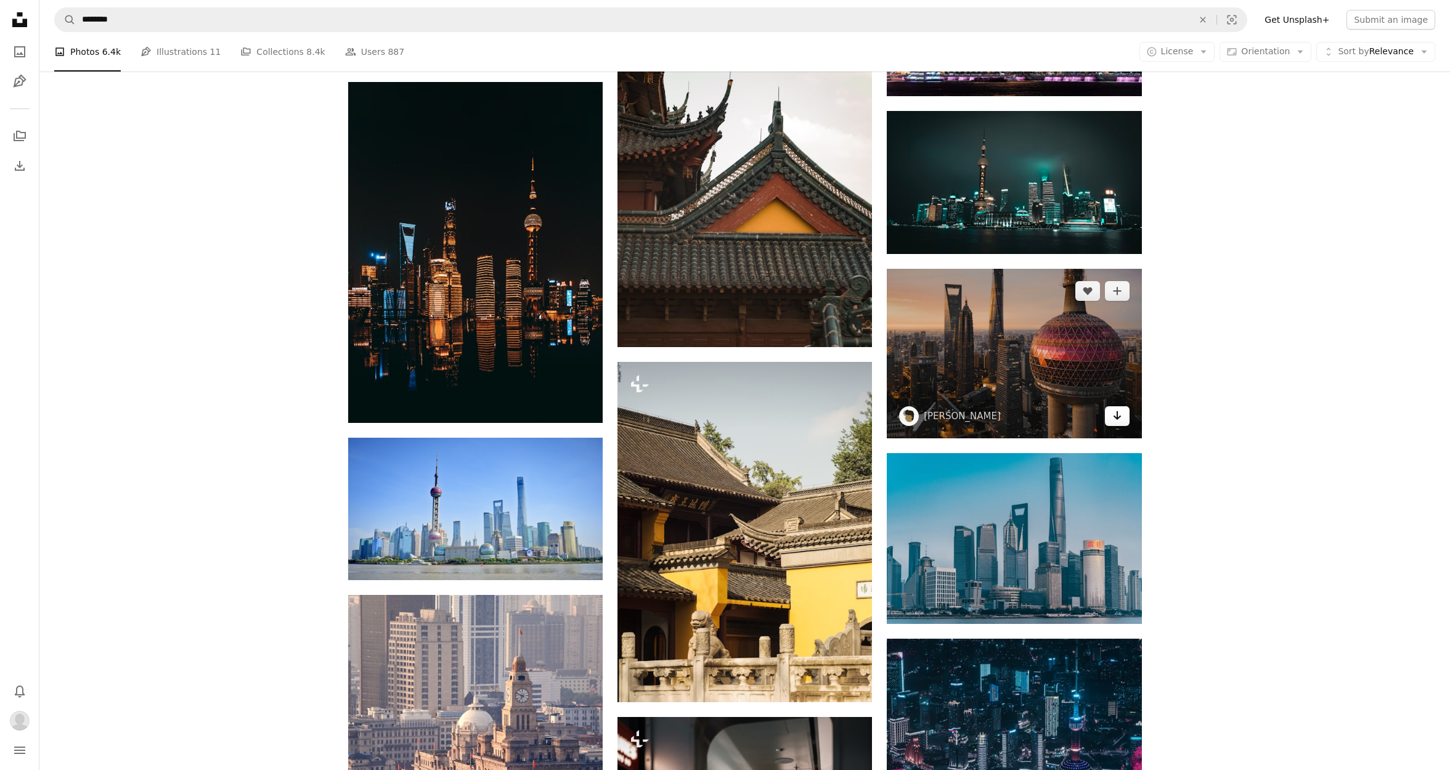
click at [1119, 415] on icon "Download" at bounding box center [1117, 415] width 8 height 9
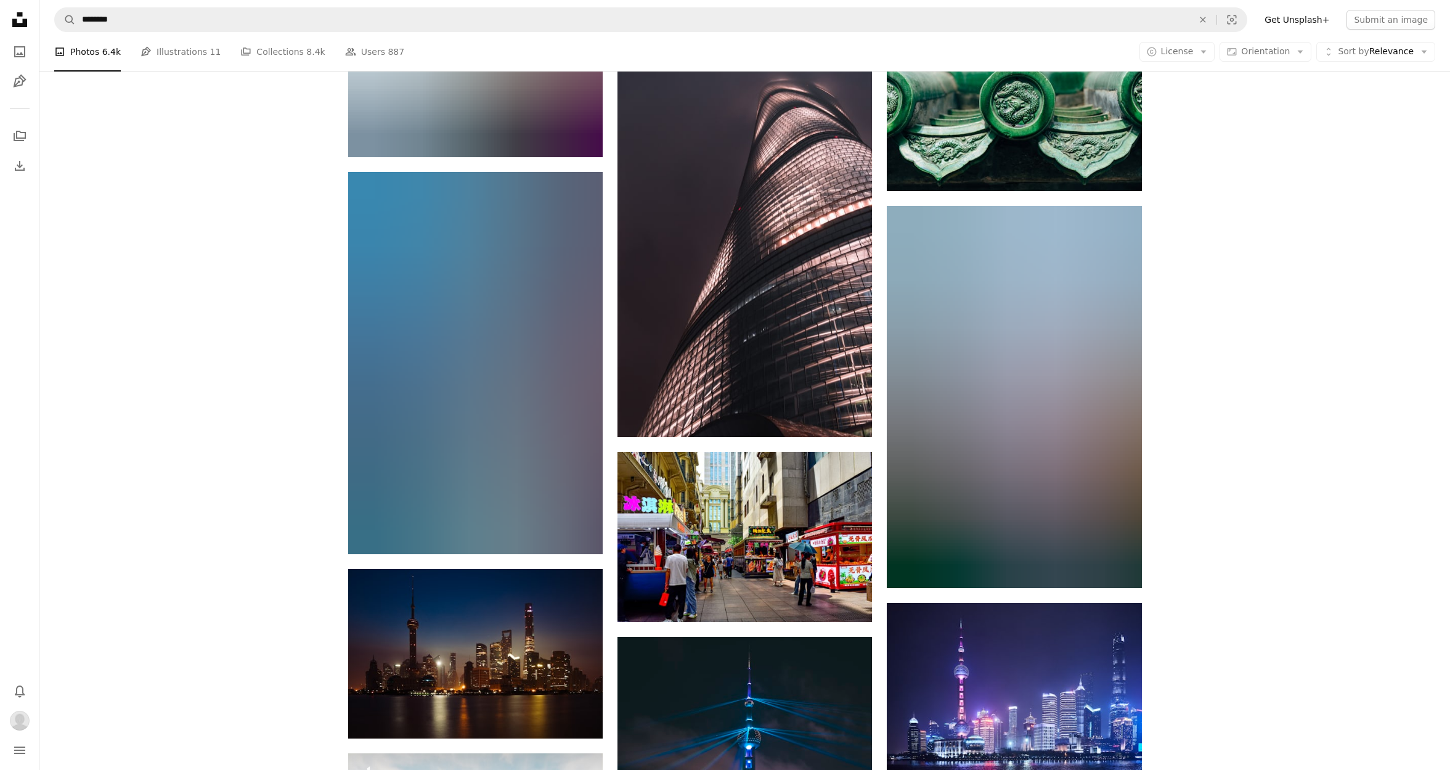
scroll to position [12698, 0]
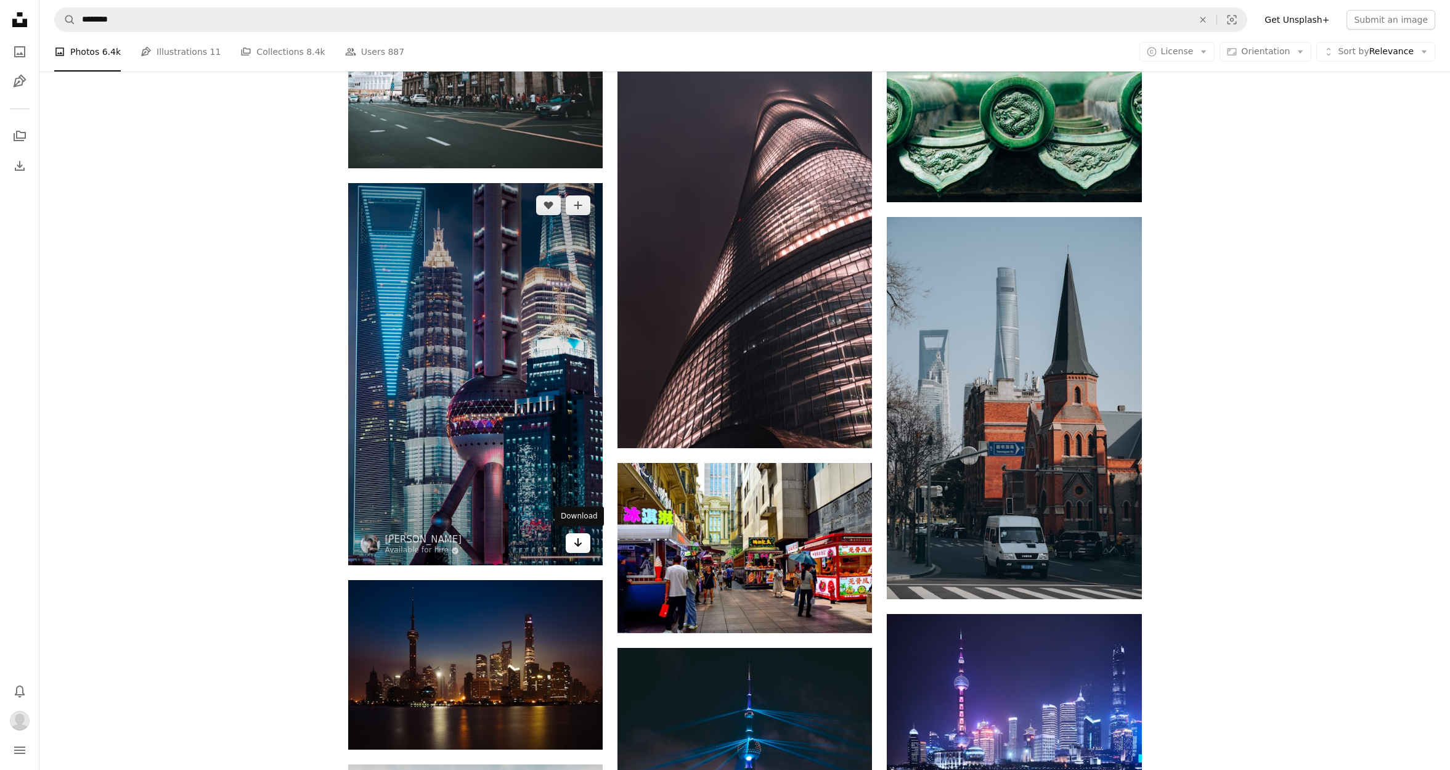
click at [574, 541] on icon "Arrow pointing down" at bounding box center [578, 542] width 10 height 15
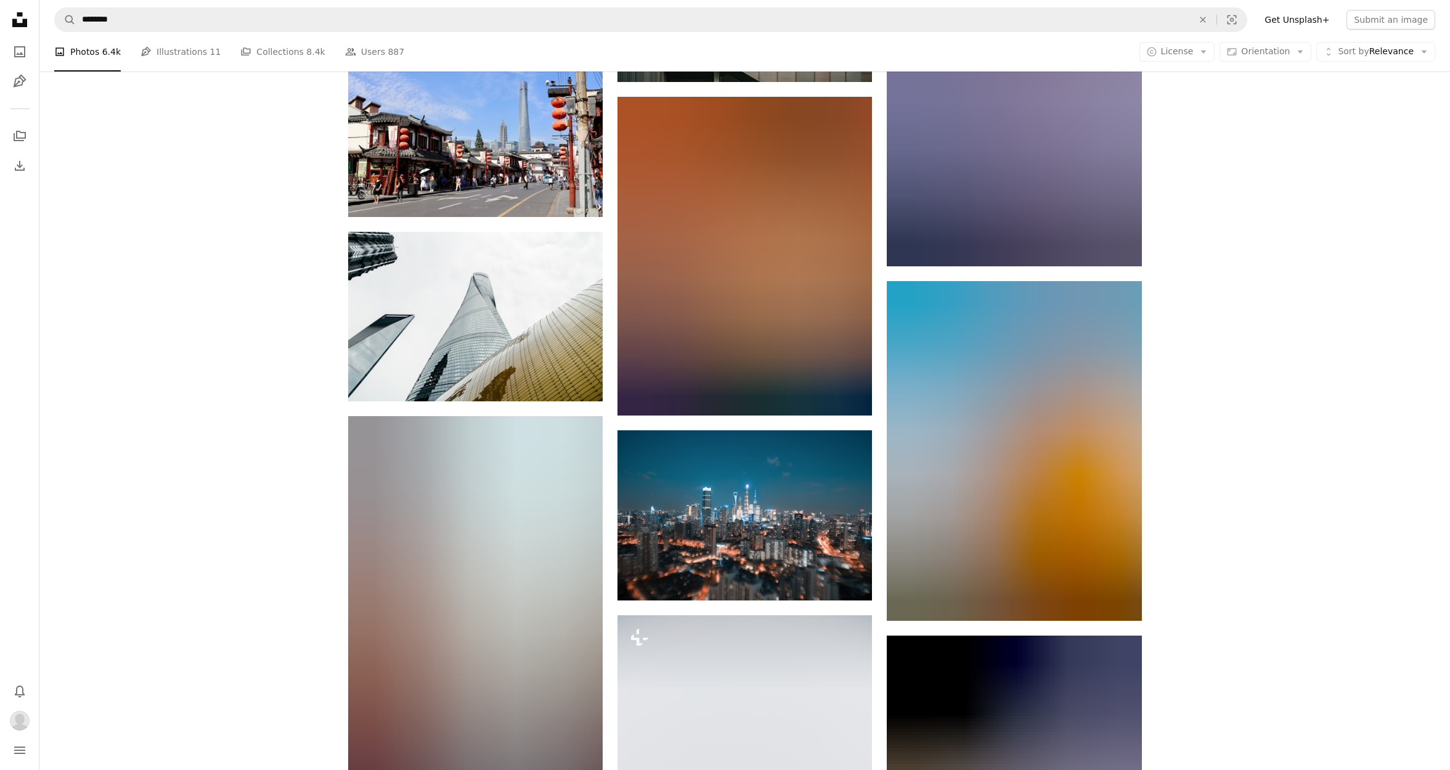
scroll to position [27996, 0]
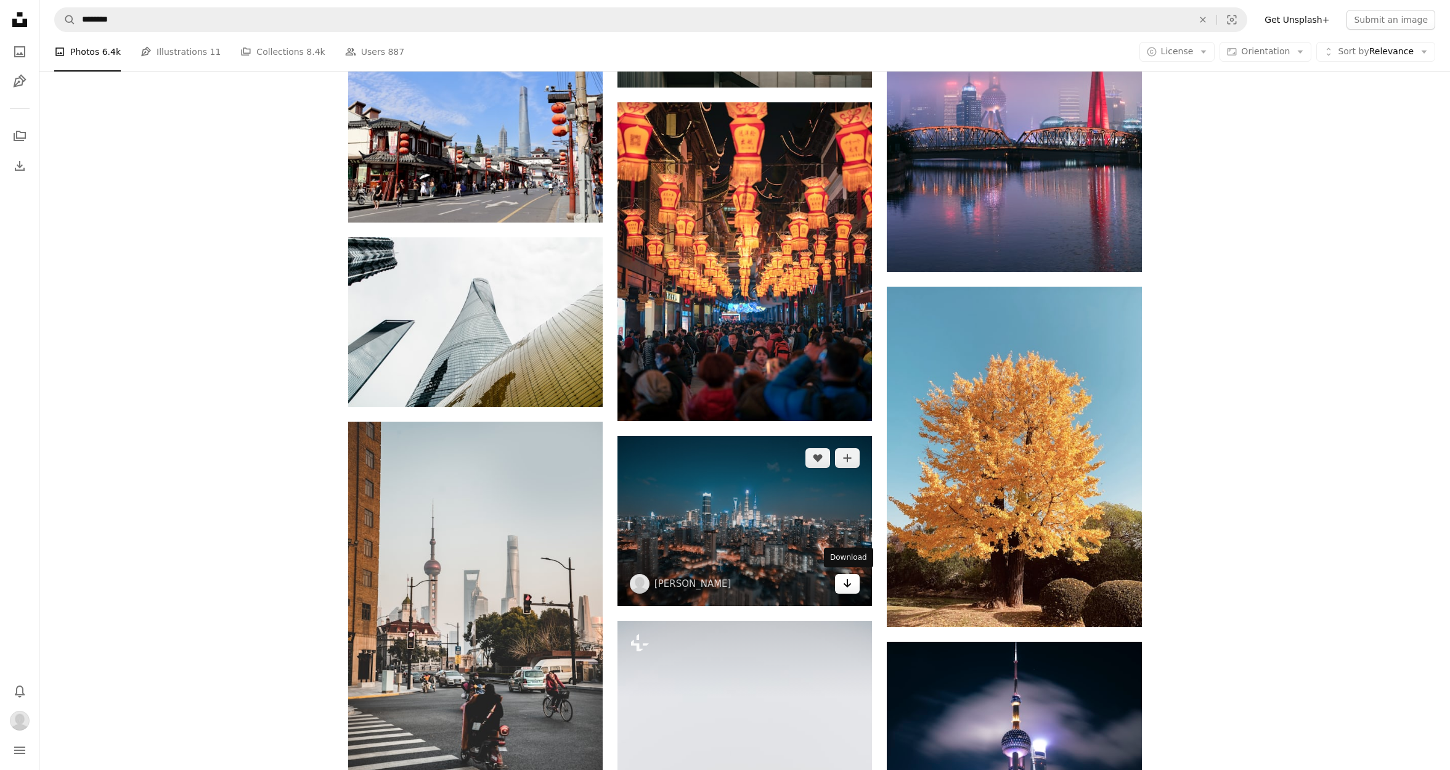
click at [842, 580] on link "Arrow pointing down" at bounding box center [847, 584] width 25 height 20
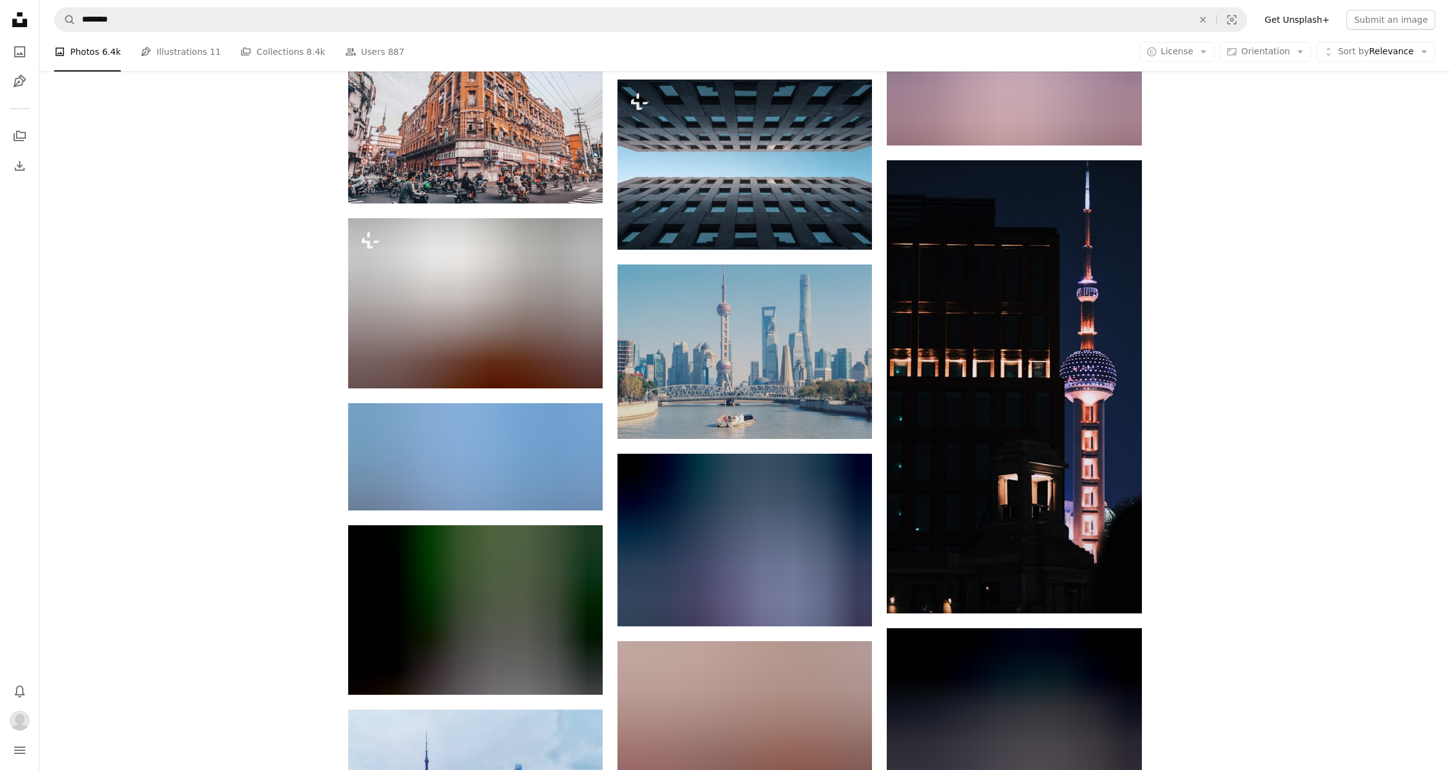
scroll to position [37099, 0]
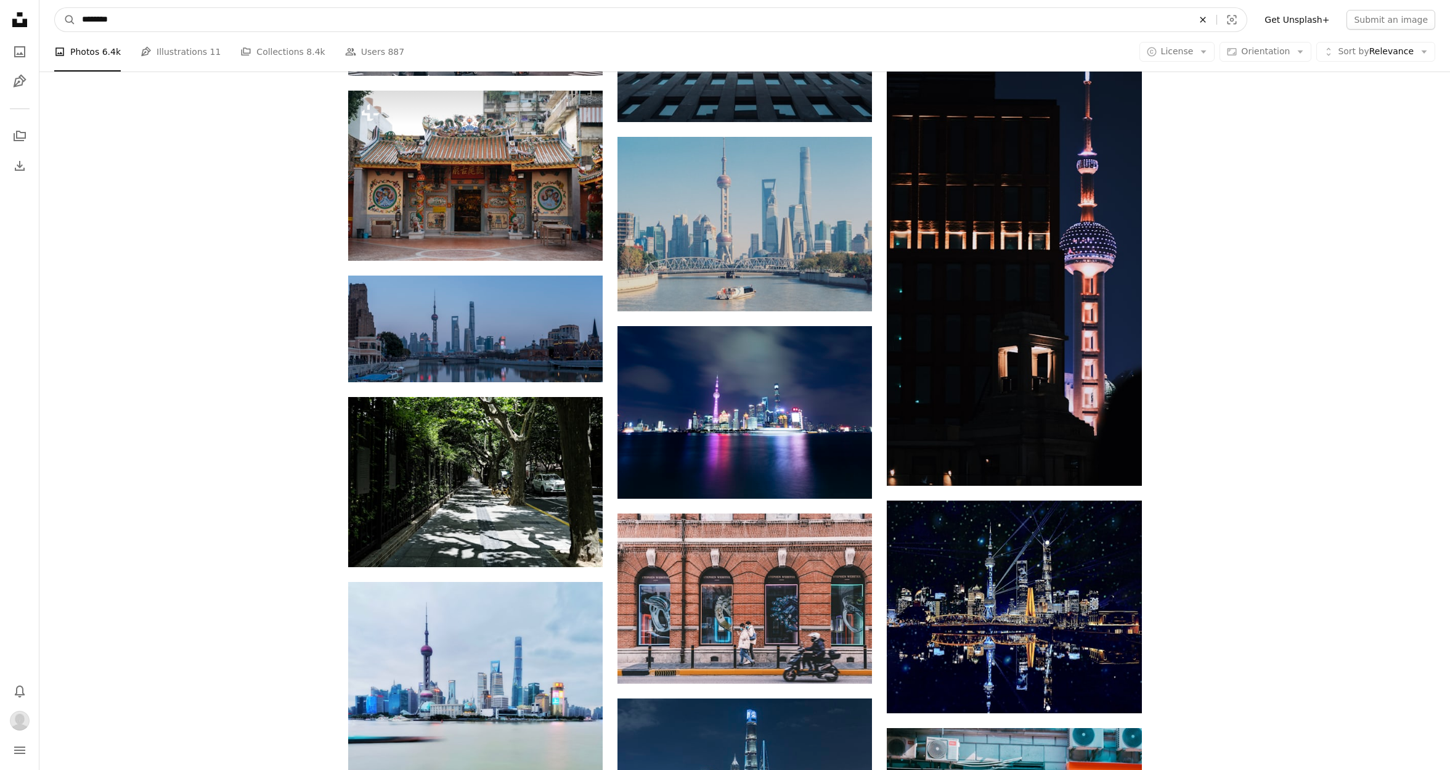
drag, startPoint x: 1188, startPoint y: 18, endPoint x: 1218, endPoint y: 20, distance: 29.6
click at [1188, 18] on input "********" at bounding box center [633, 19] width 1114 height 23
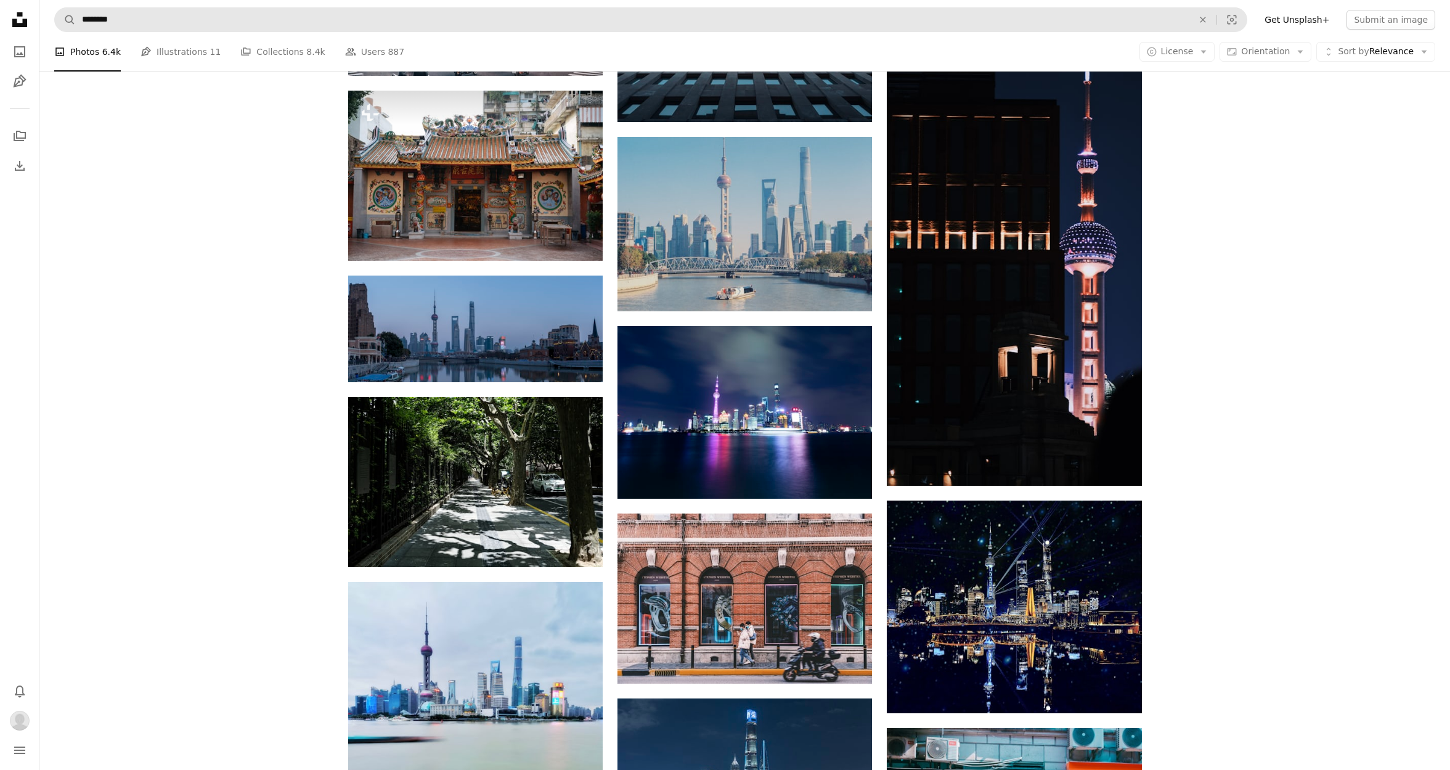
drag, startPoint x: 1218, startPoint y: 20, endPoint x: 1211, endPoint y: 20, distance: 7.4
click at [1217, 20] on icon "An X shape" at bounding box center [1203, 20] width 27 height 10
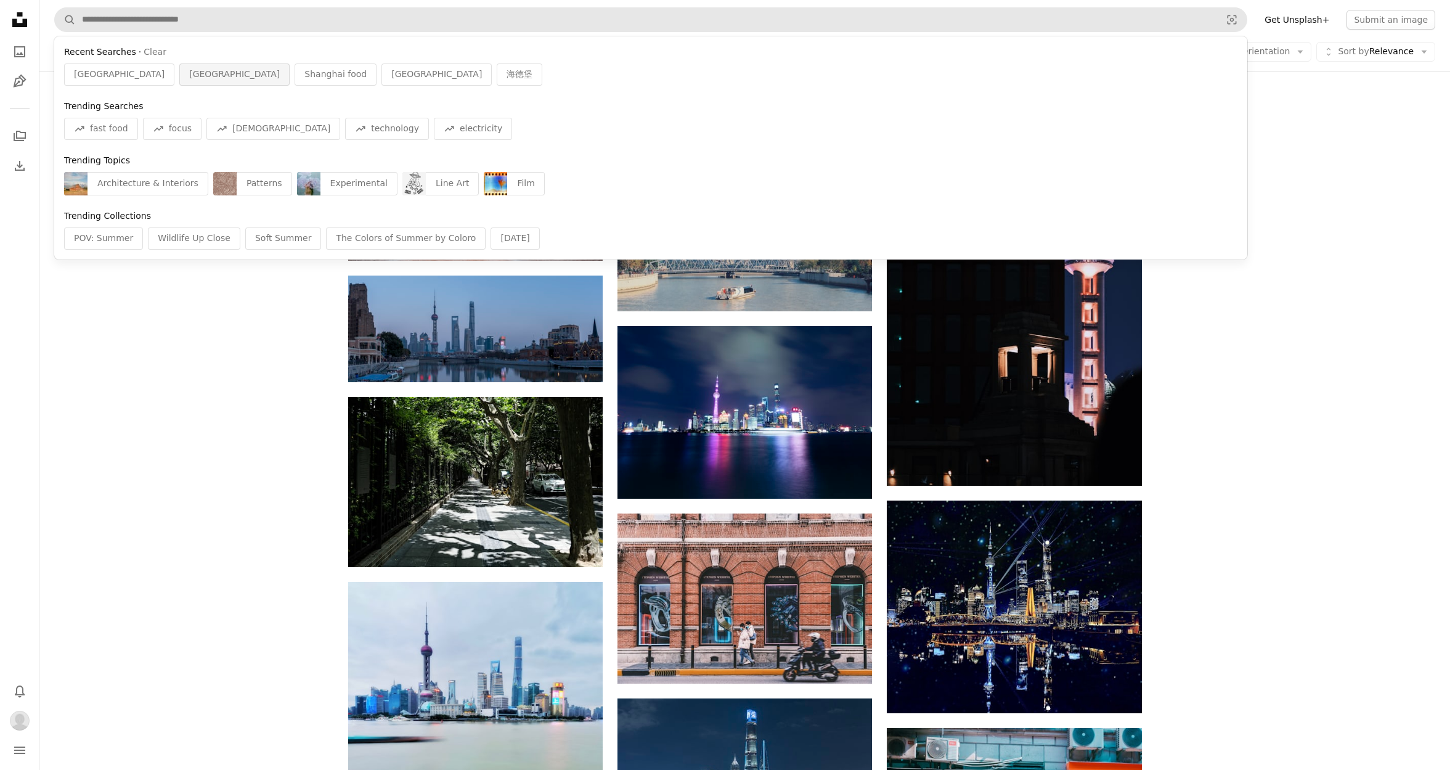
click at [189, 68] on span "[GEOGRAPHIC_DATA]" at bounding box center [234, 74] width 91 height 12
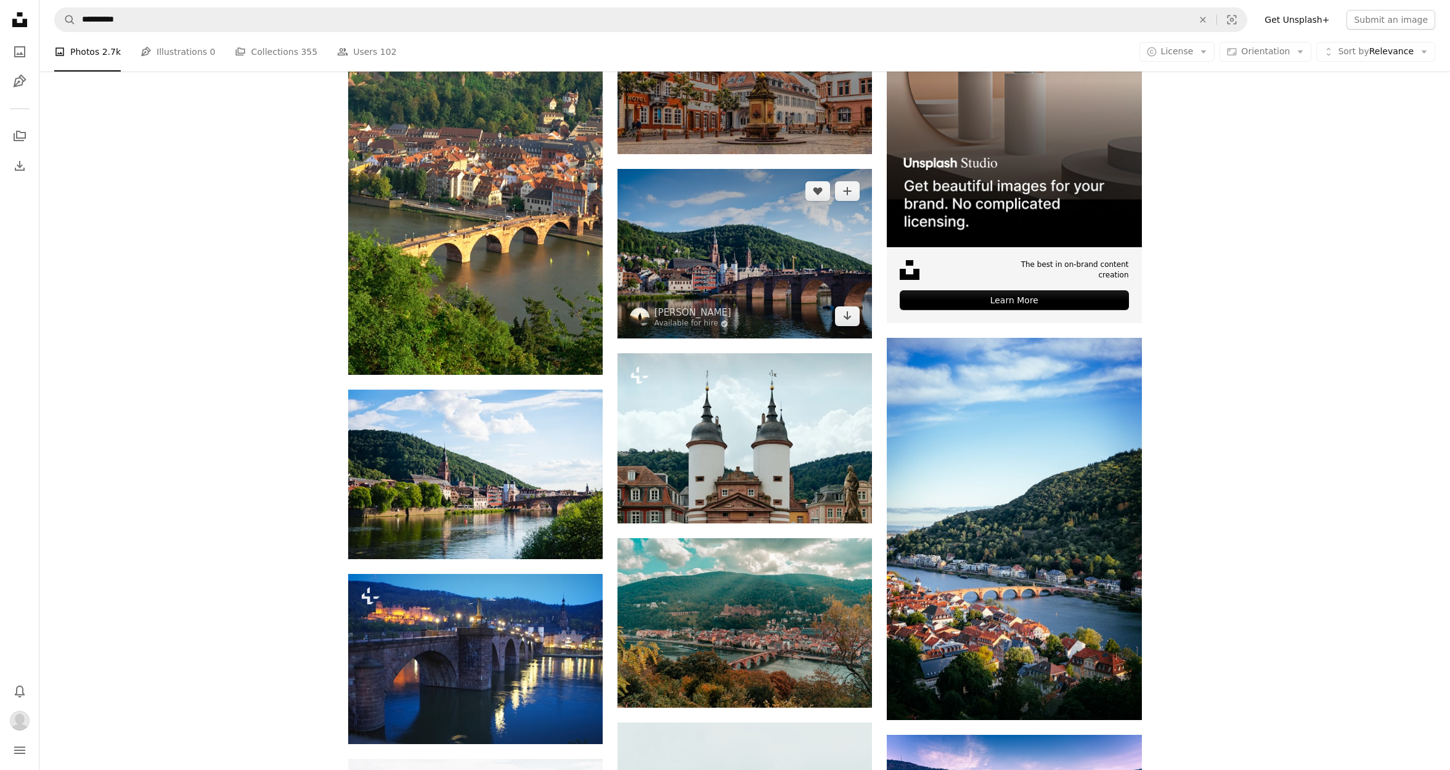
scroll to position [381, 0]
